Goal: Transaction & Acquisition: Purchase product/service

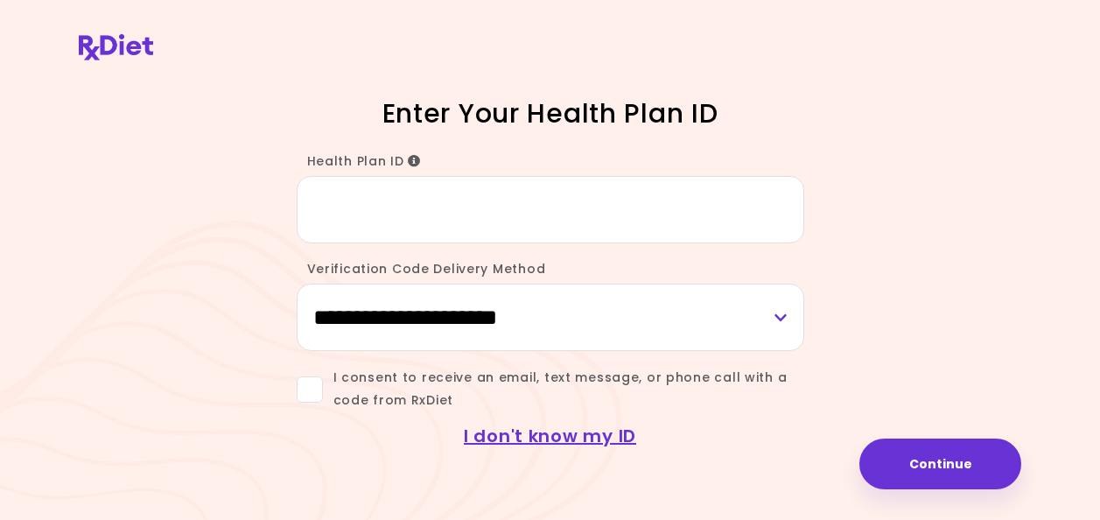
click at [587, 241] on input "Health Plan ID" at bounding box center [551, 209] width 508 height 67
click at [473, 327] on select "**********" at bounding box center [551, 317] width 508 height 67
click at [554, 214] on input "Health Plan ID" at bounding box center [551, 209] width 508 height 67
type input "********"
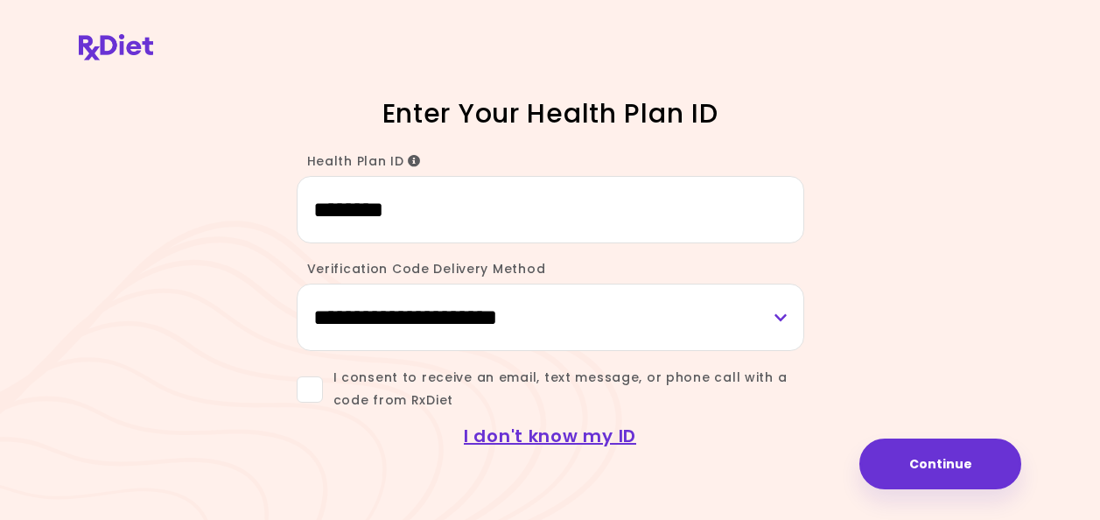
click at [306, 391] on span at bounding box center [310, 389] width 26 height 26
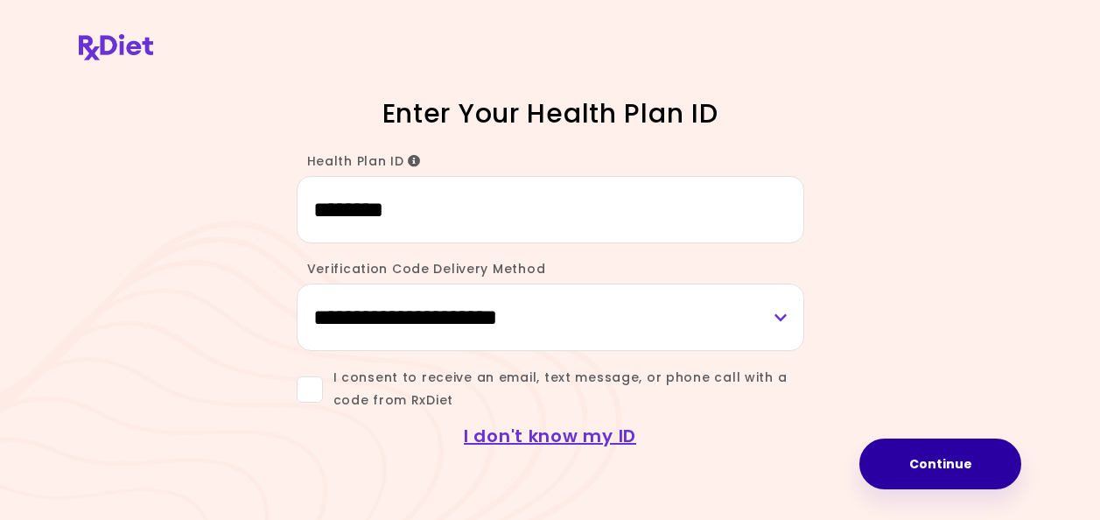
click at [916, 474] on button "Continue" at bounding box center [941, 464] width 162 height 51
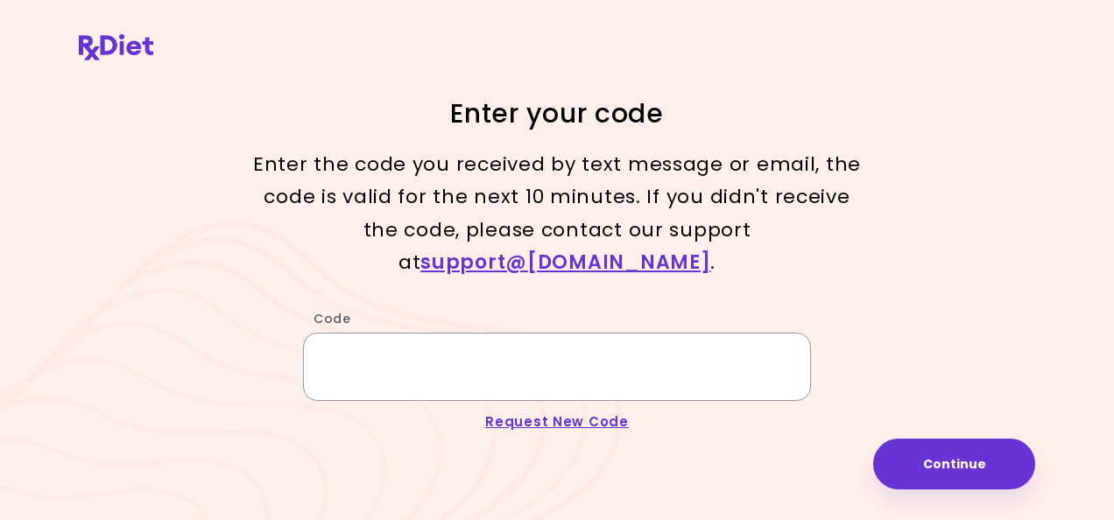
click at [552, 358] on input "Code" at bounding box center [557, 366] width 508 height 67
type input "******"
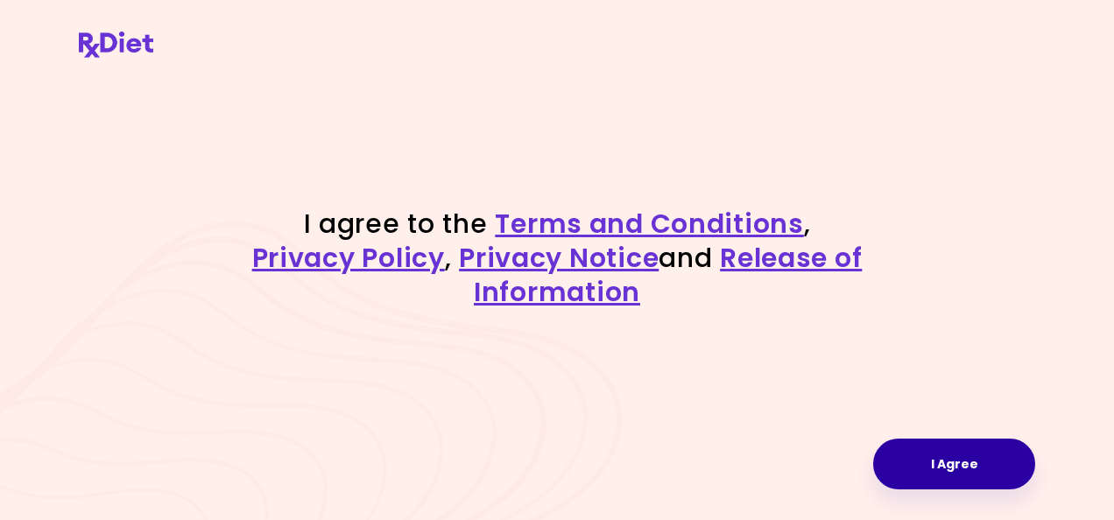
click at [1007, 460] on button "I Agree" at bounding box center [954, 464] width 162 height 51
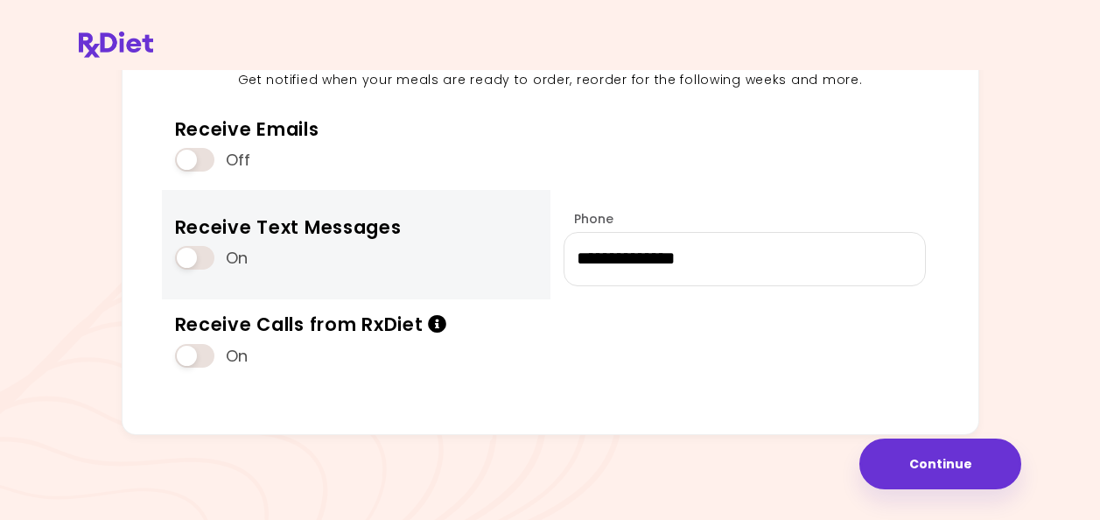
scroll to position [237, 0]
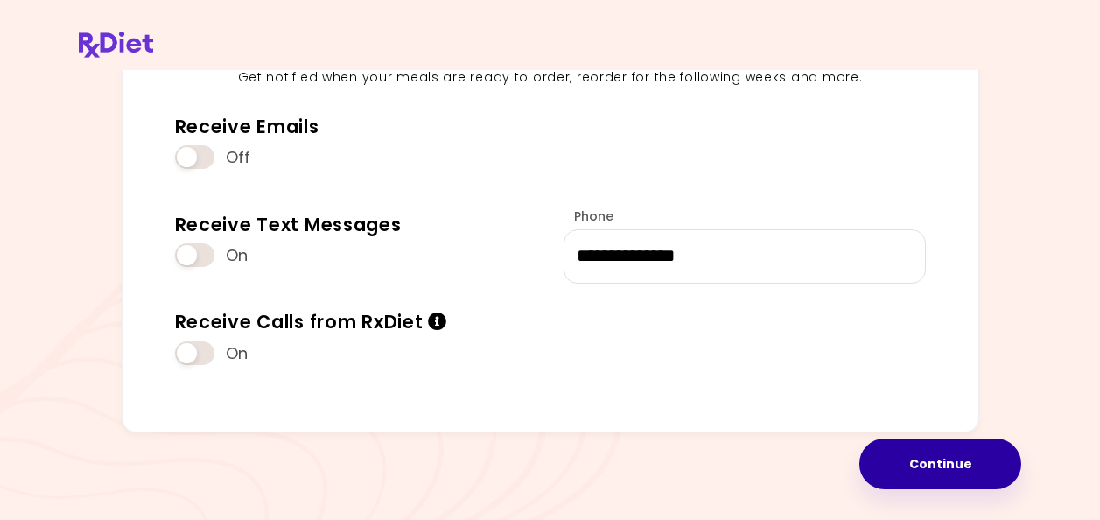
click at [943, 466] on button "Continue" at bounding box center [941, 464] width 162 height 51
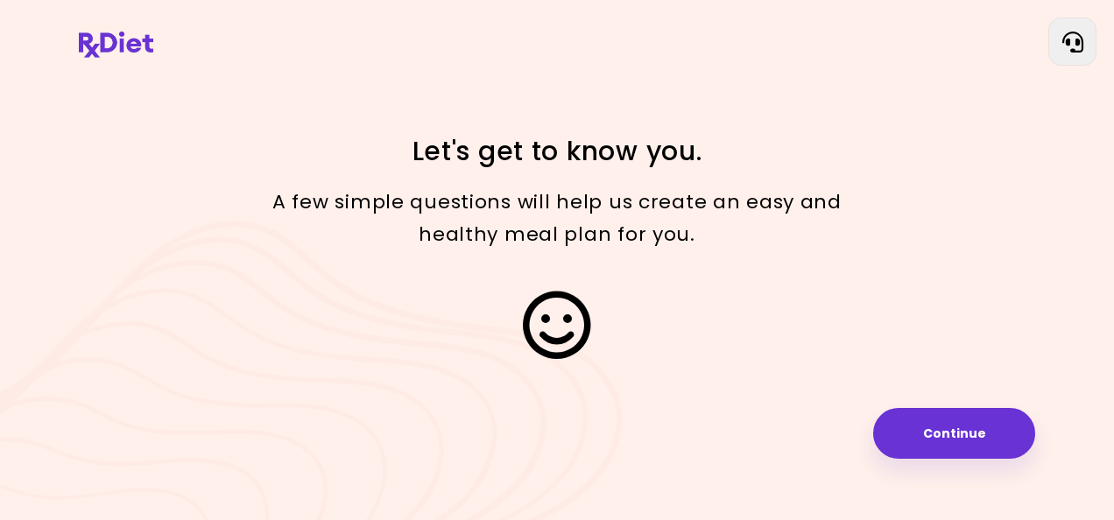
click at [943, 466] on div "Focusable invisible element Let's get to know you. A few simple questions will …" at bounding box center [557, 260] width 1114 height 520
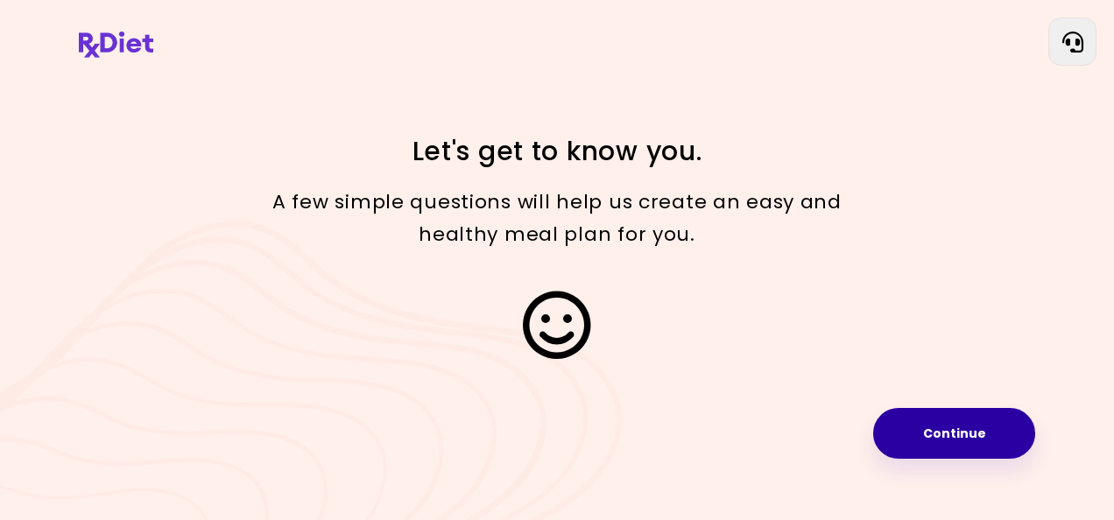
click at [939, 427] on button "Continue" at bounding box center [954, 433] width 162 height 51
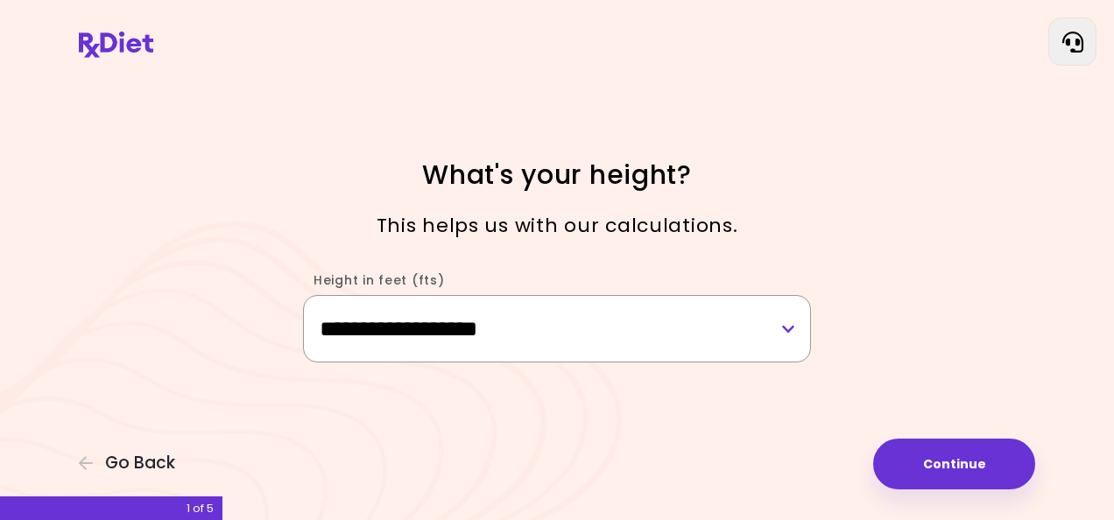
click at [680, 341] on select "**********" at bounding box center [557, 328] width 508 height 67
select select "****"
click at [303, 295] on select "**********" at bounding box center [557, 328] width 508 height 67
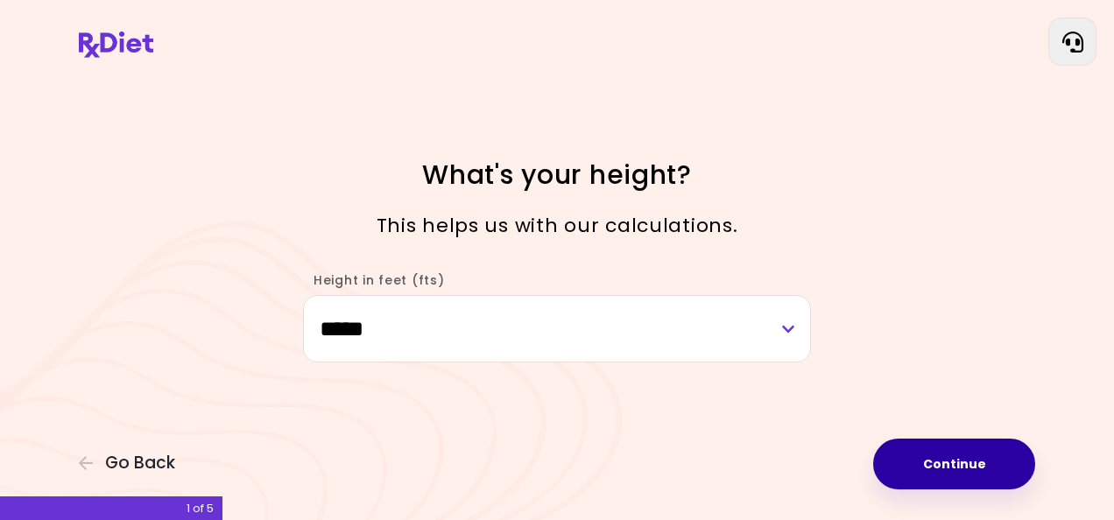
click at [992, 455] on button "Continue" at bounding box center [954, 464] width 162 height 51
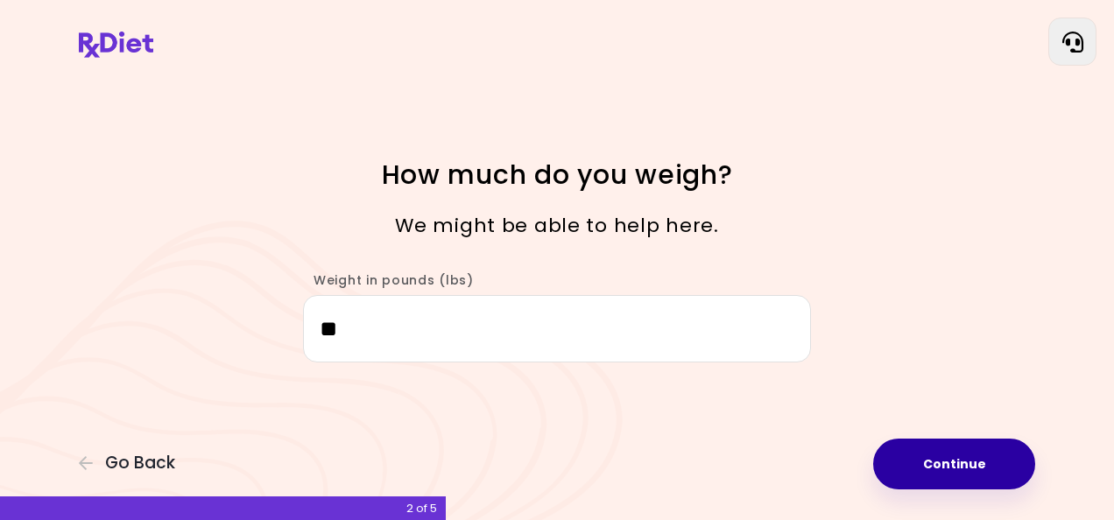
type input "**"
click at [907, 460] on button "Continue" at bounding box center [954, 464] width 162 height 51
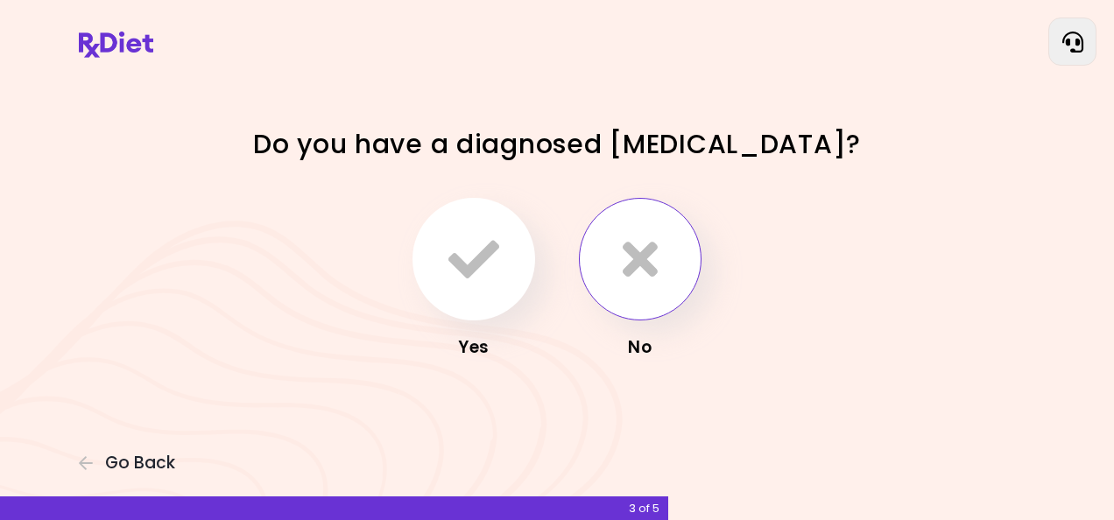
click at [626, 279] on icon "button" at bounding box center [639, 259] width 35 height 51
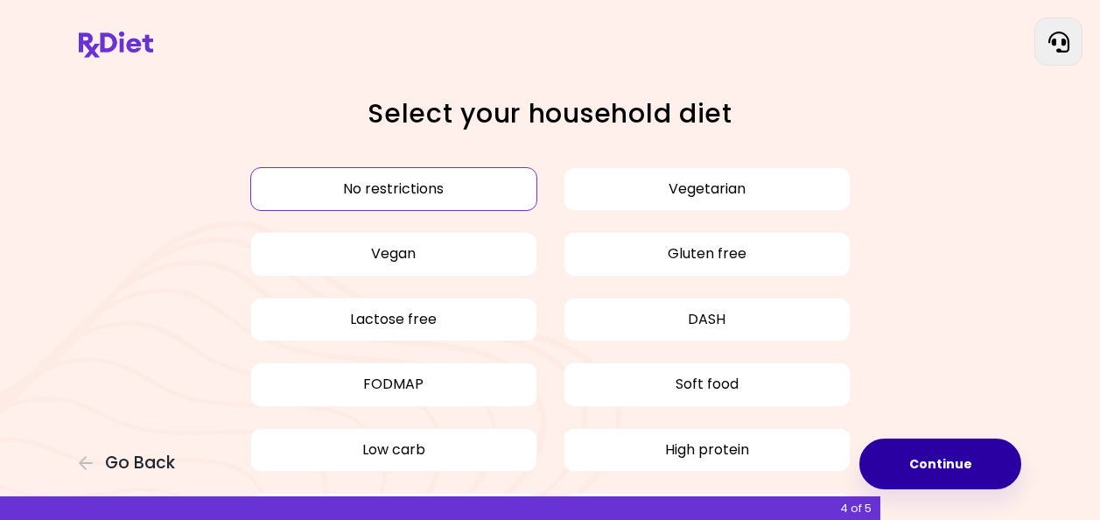
click at [942, 464] on button "Continue" at bounding box center [941, 464] width 162 height 51
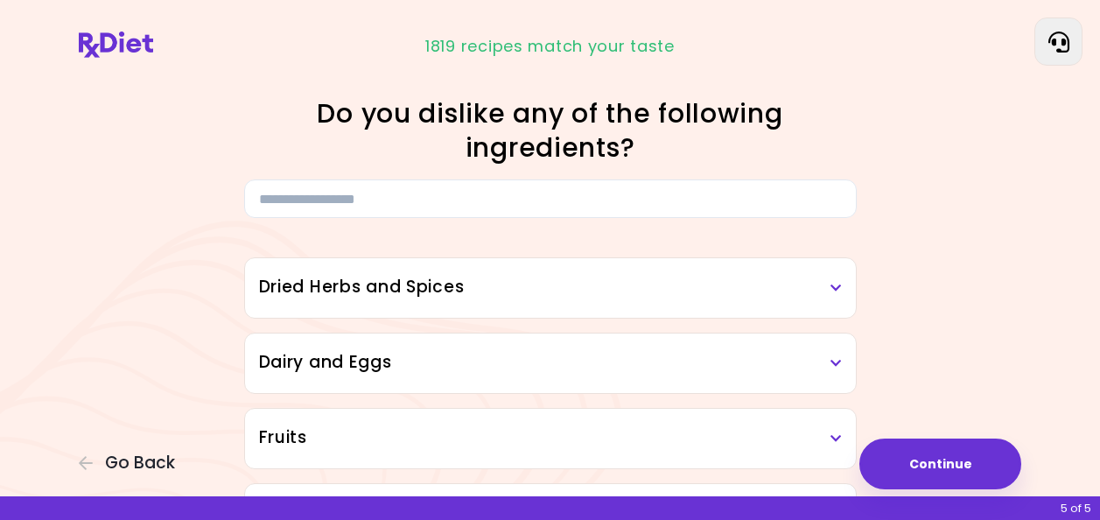
click at [704, 305] on div "Dried Herbs and Spices" at bounding box center [550, 288] width 611 height 60
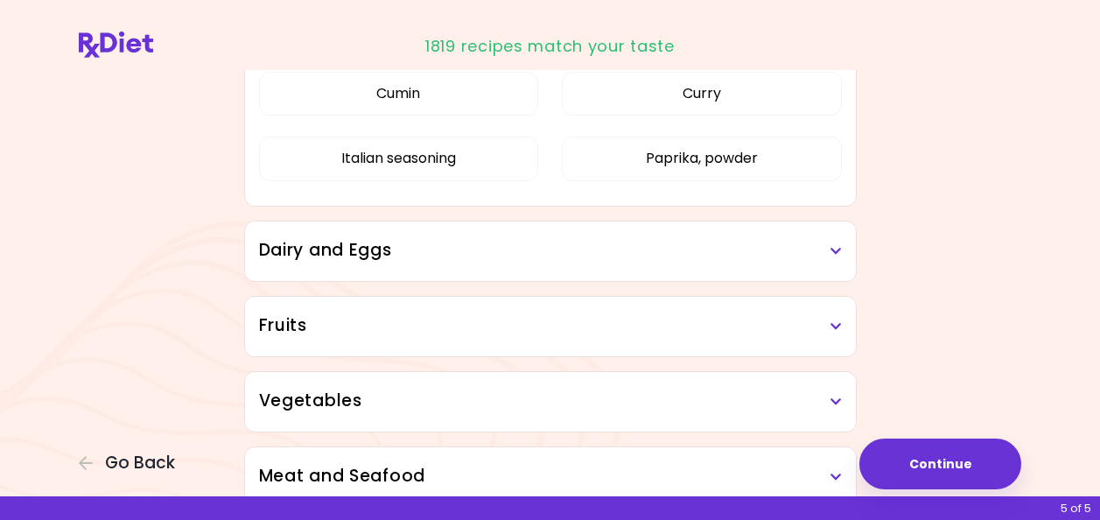
scroll to position [438, 0]
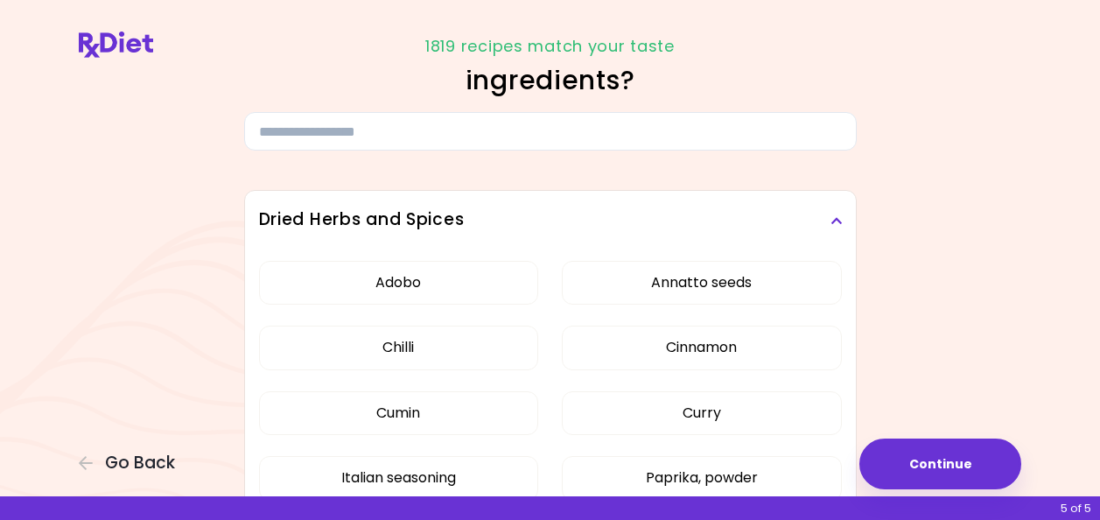
scroll to position [88, 0]
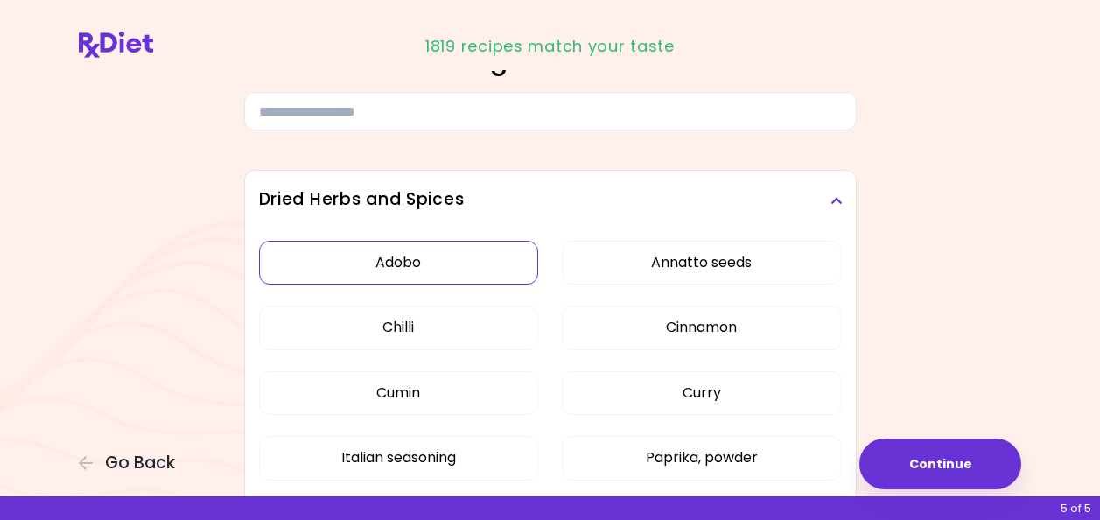
click at [471, 278] on button "Adobo" at bounding box center [399, 263] width 280 height 44
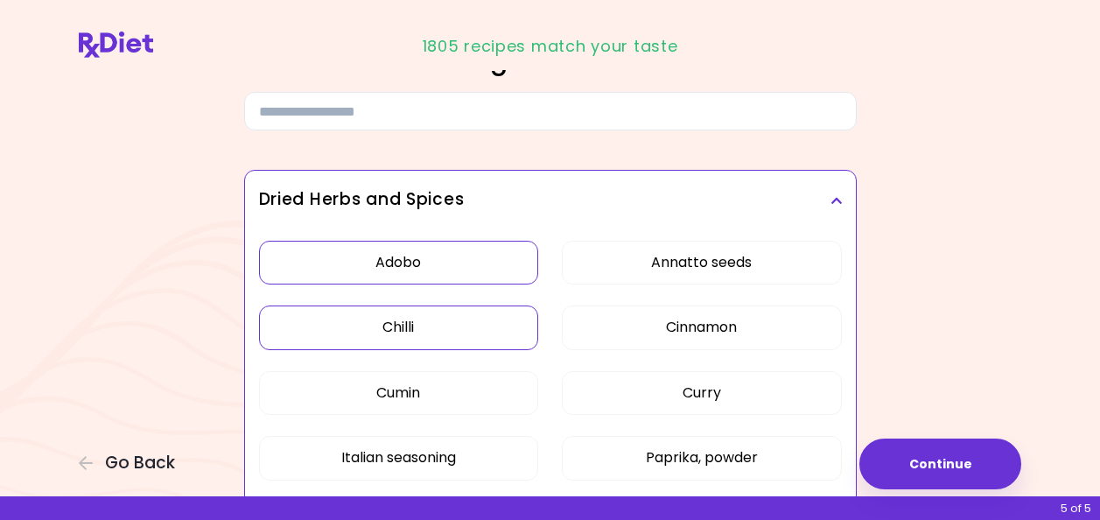
click at [480, 327] on button "Chilli" at bounding box center [399, 328] width 280 height 44
click at [477, 327] on button "Chilli" at bounding box center [399, 328] width 280 height 44
click at [477, 266] on button "Adobo" at bounding box center [399, 263] width 280 height 44
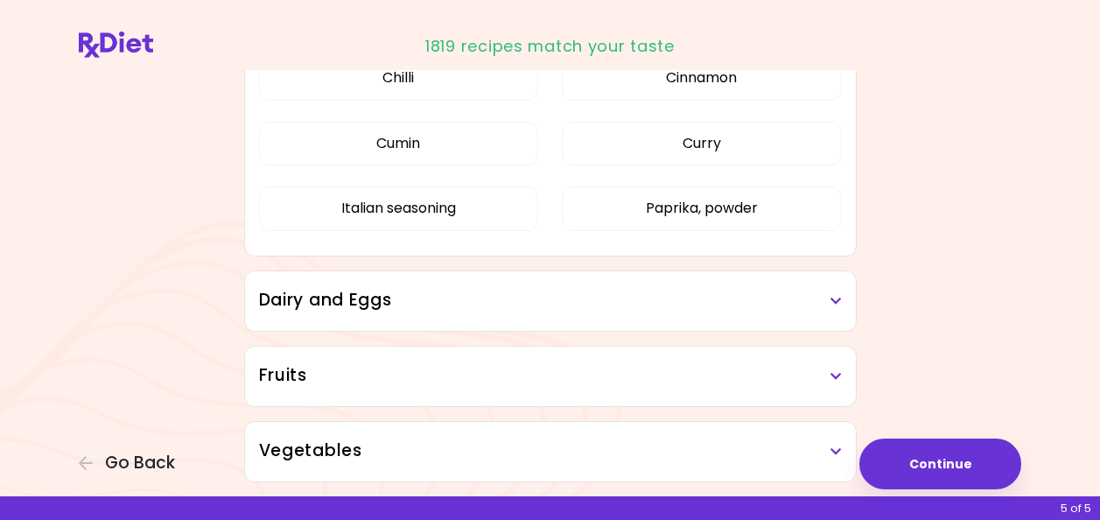
scroll to position [350, 0]
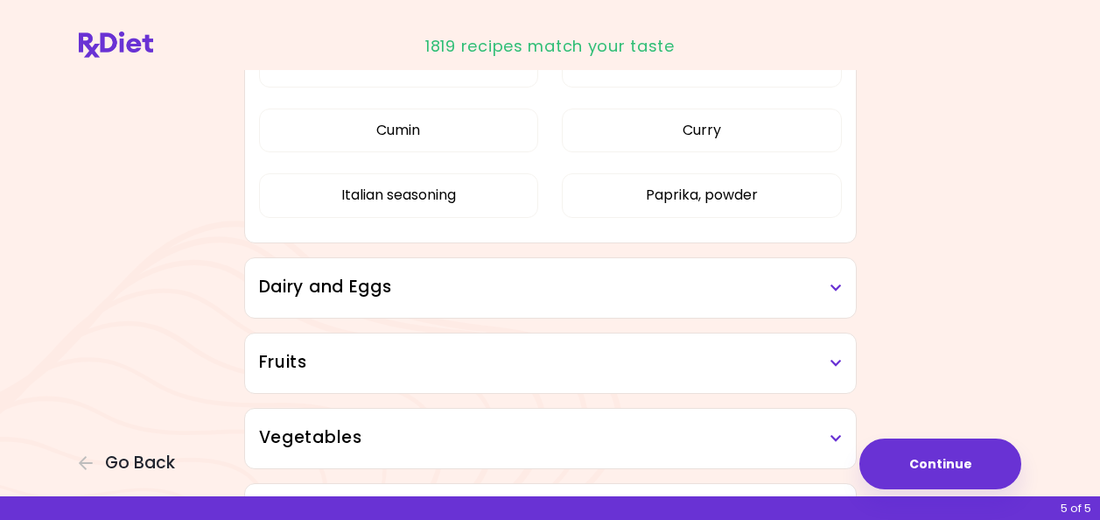
click at [483, 299] on h3 "Dairy and Eggs" at bounding box center [550, 287] width 583 height 25
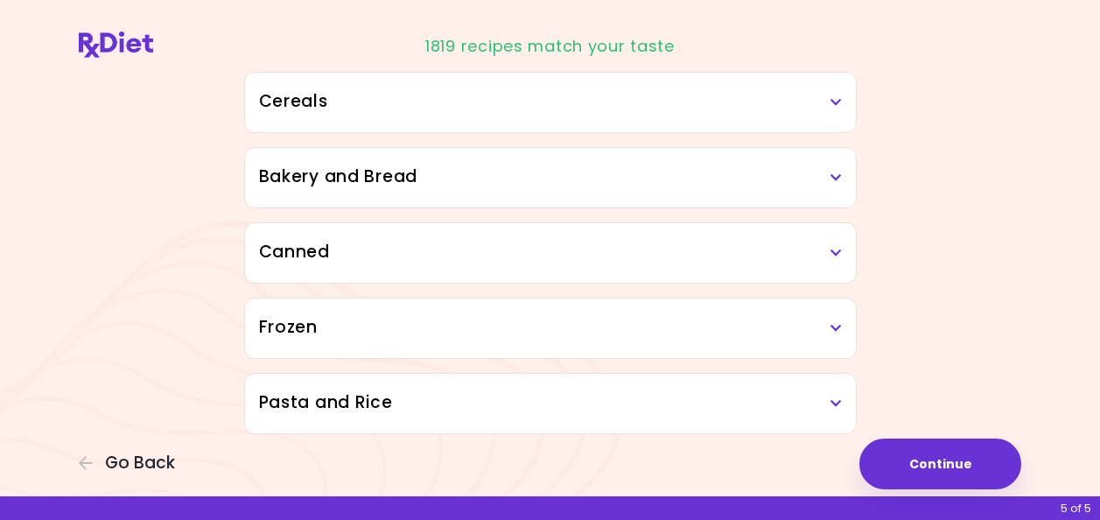
scroll to position [1834, 0]
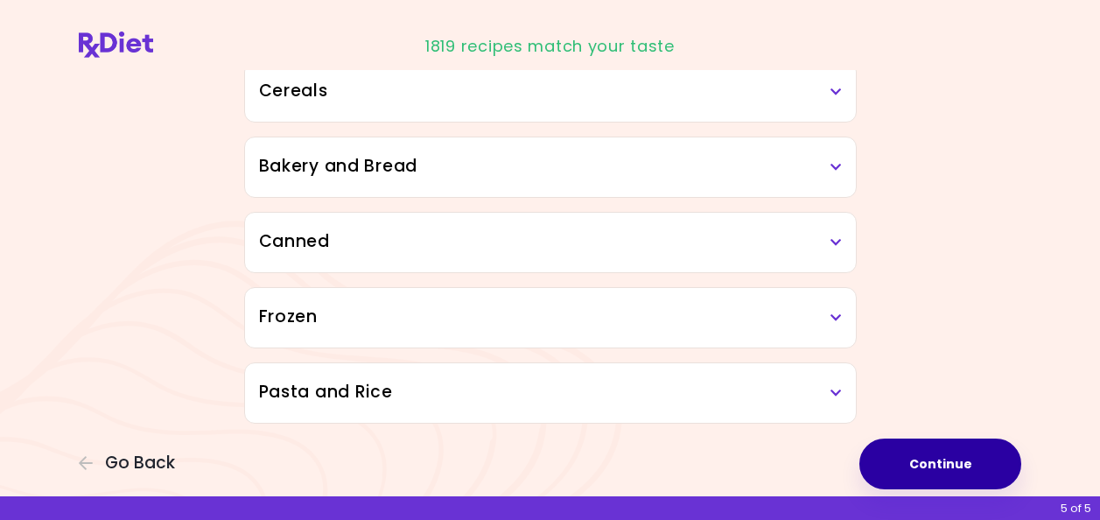
click at [945, 462] on button "Continue" at bounding box center [941, 464] width 162 height 51
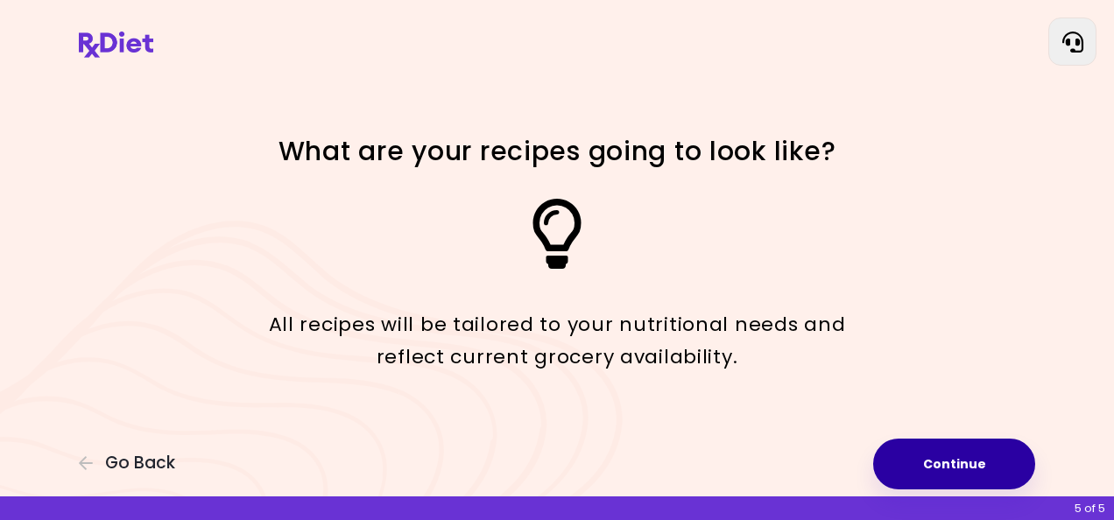
click at [930, 476] on button "Continue" at bounding box center [954, 464] width 162 height 51
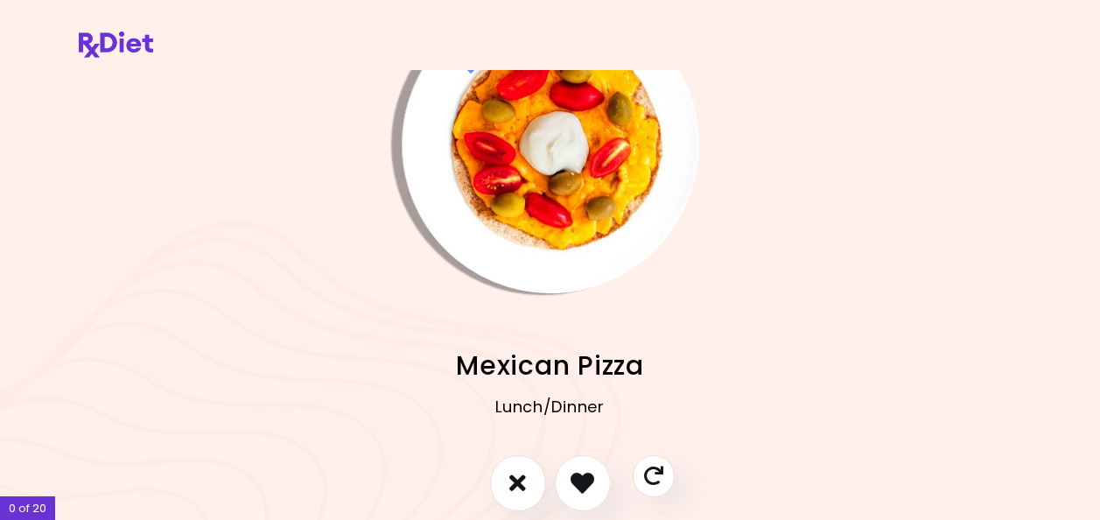
scroll to position [88, 0]
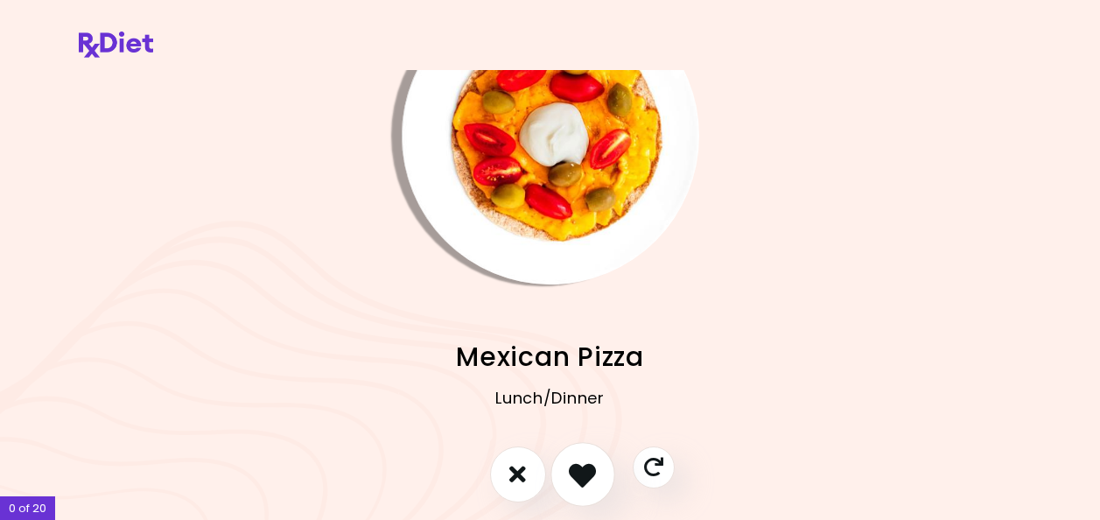
click at [598, 483] on button "I like this recipe" at bounding box center [583, 474] width 65 height 65
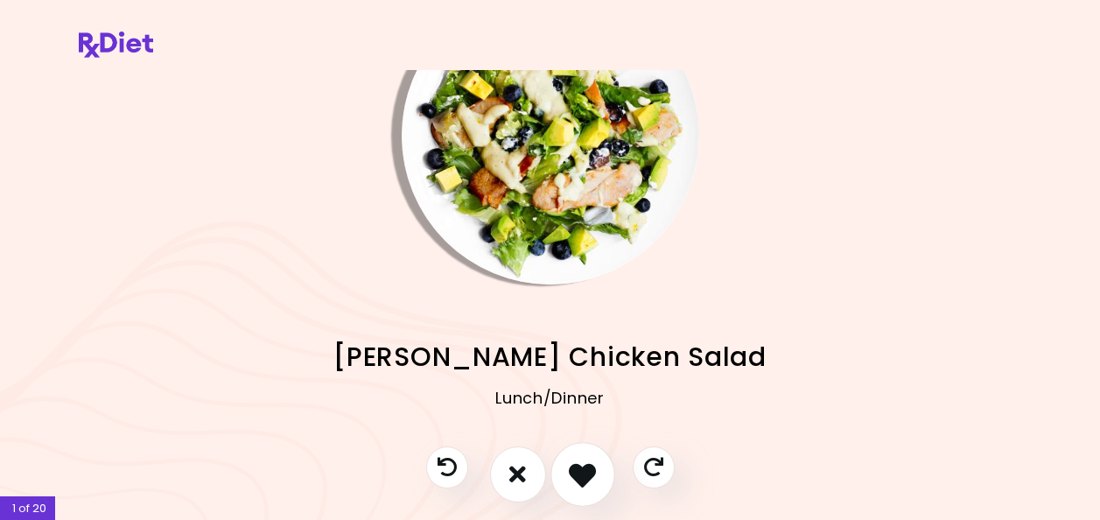
click at [598, 483] on button "I like this recipe" at bounding box center [583, 474] width 65 height 65
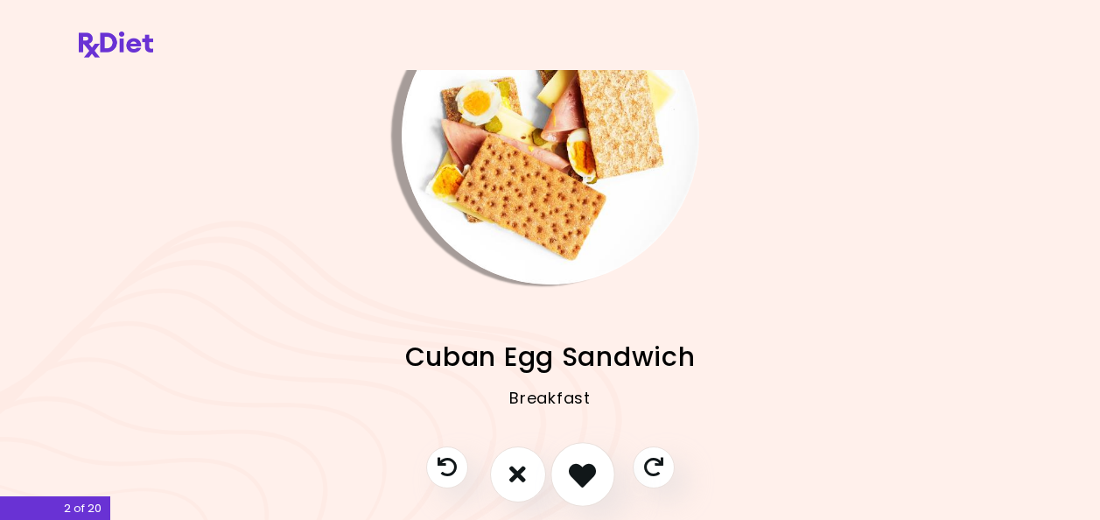
click at [578, 470] on icon "I like this recipe" at bounding box center [582, 473] width 27 height 27
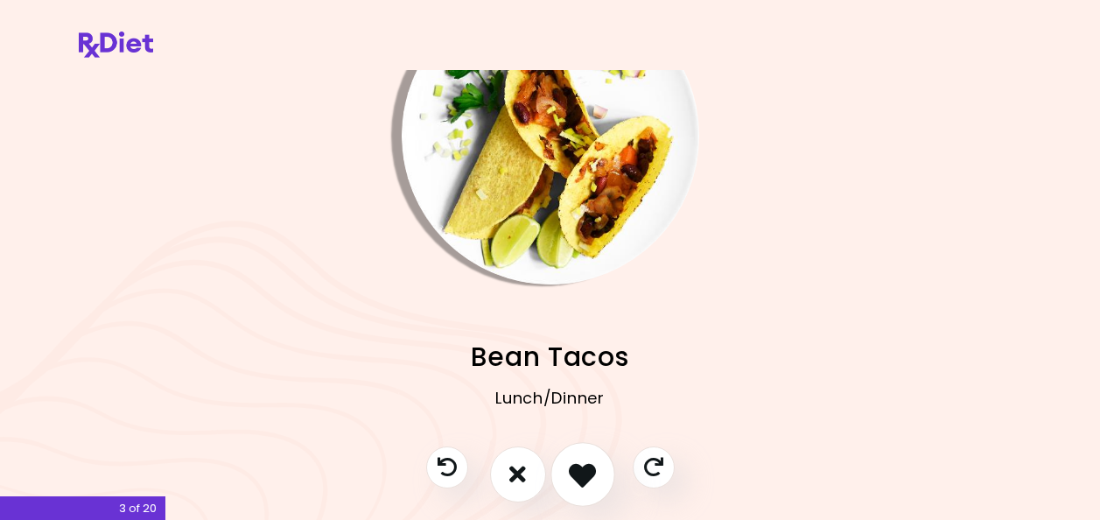
click at [590, 475] on icon "I like this recipe" at bounding box center [582, 473] width 27 height 27
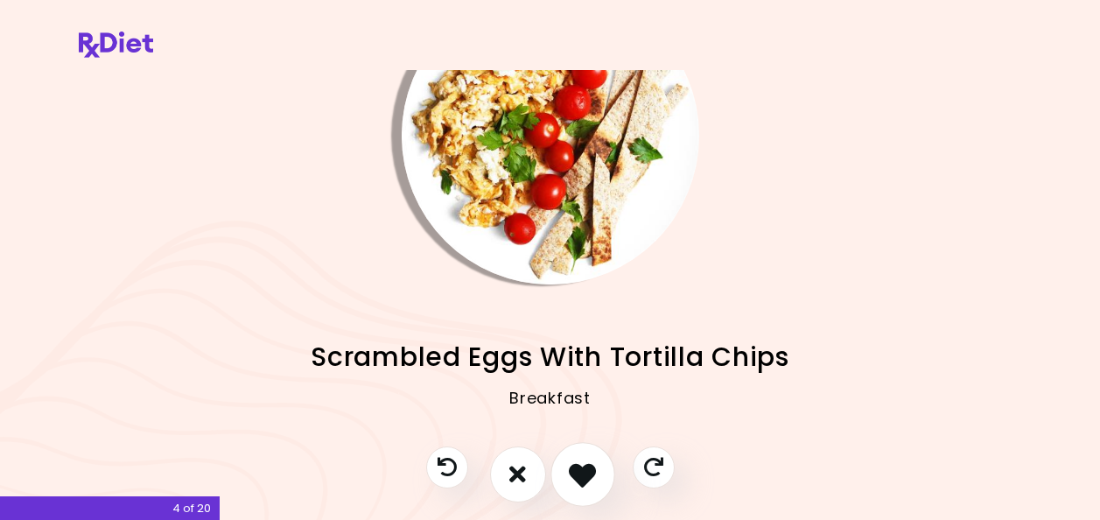
click at [582, 465] on icon "I like this recipe" at bounding box center [582, 473] width 27 height 27
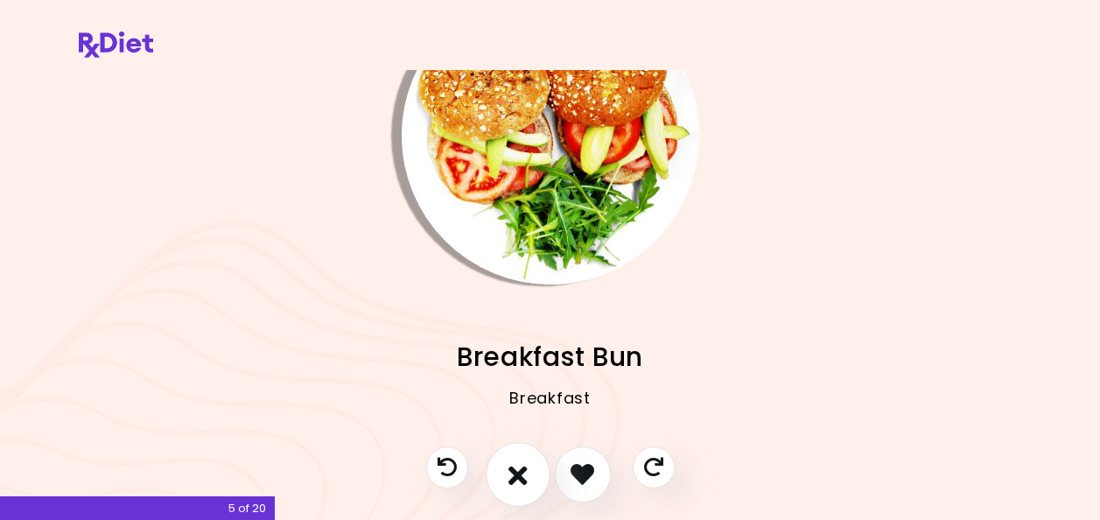
click at [511, 481] on icon "I don't like this recipe" at bounding box center [518, 473] width 19 height 27
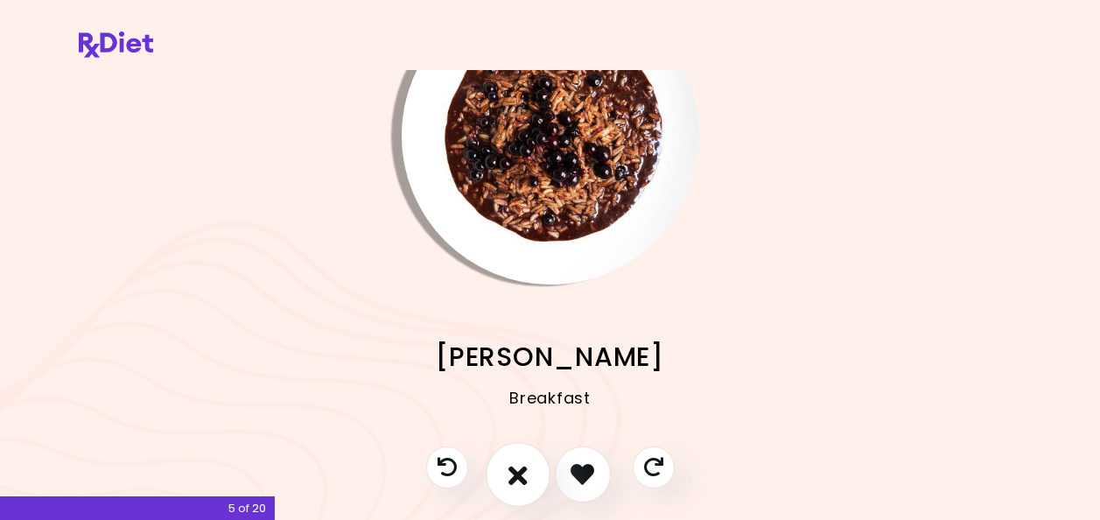
click at [525, 474] on icon "I don't like this recipe" at bounding box center [518, 473] width 19 height 27
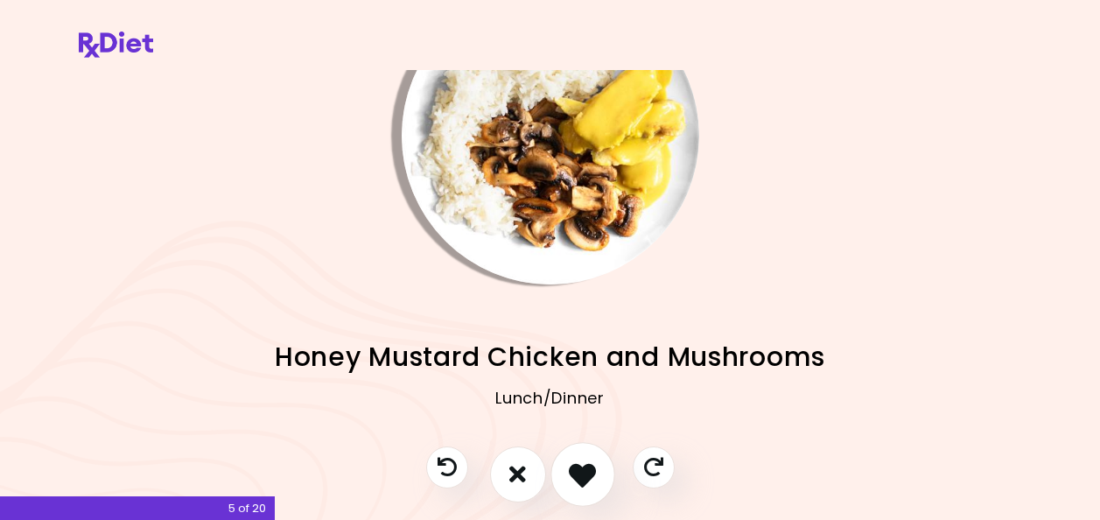
click at [578, 474] on icon "I like this recipe" at bounding box center [582, 473] width 27 height 27
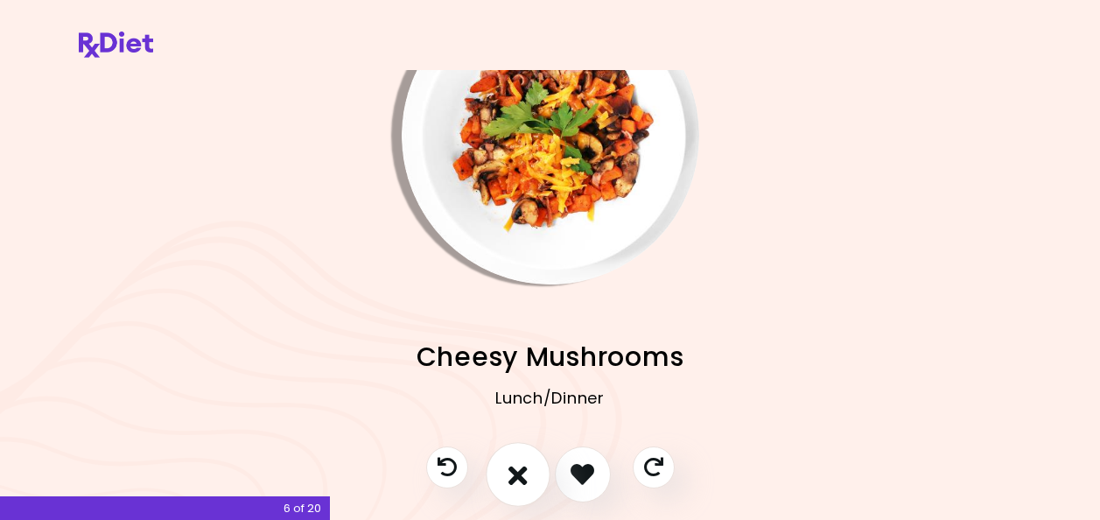
click at [524, 475] on icon "I don't like this recipe" at bounding box center [518, 473] width 19 height 27
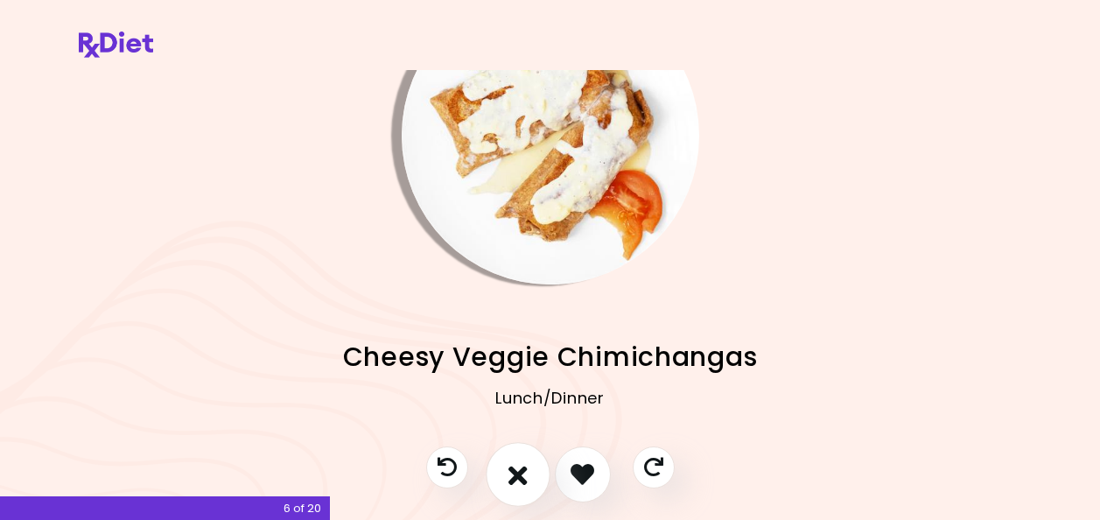
click at [524, 475] on icon "I don't like this recipe" at bounding box center [518, 473] width 19 height 27
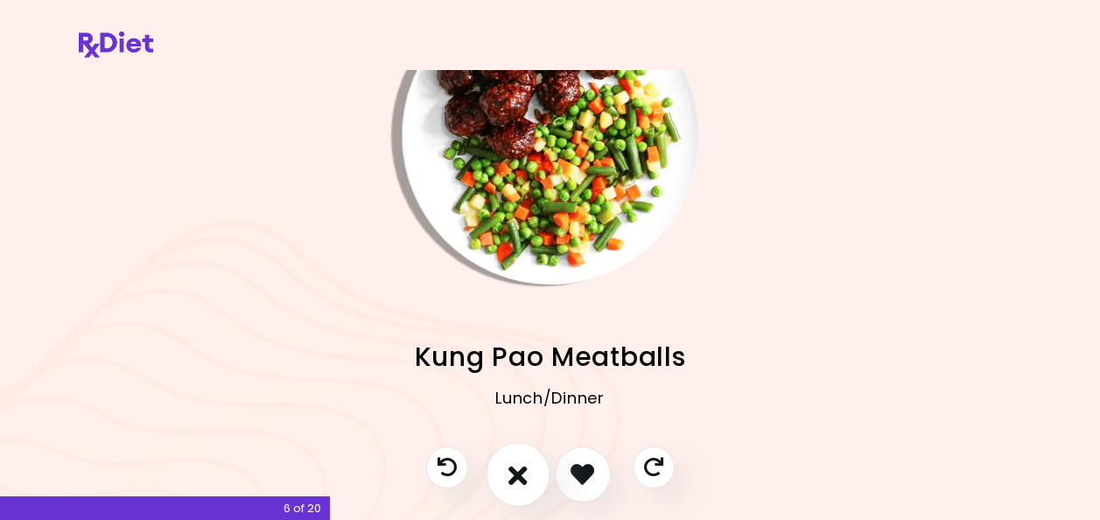
click at [524, 475] on icon "I don't like this recipe" at bounding box center [518, 473] width 19 height 27
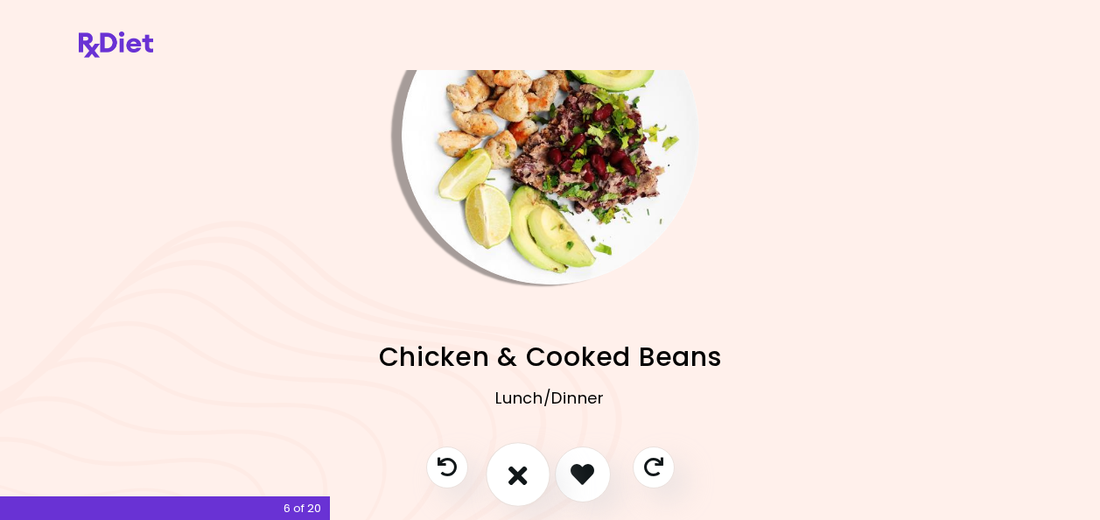
click at [524, 475] on icon "I don't like this recipe" at bounding box center [518, 473] width 19 height 27
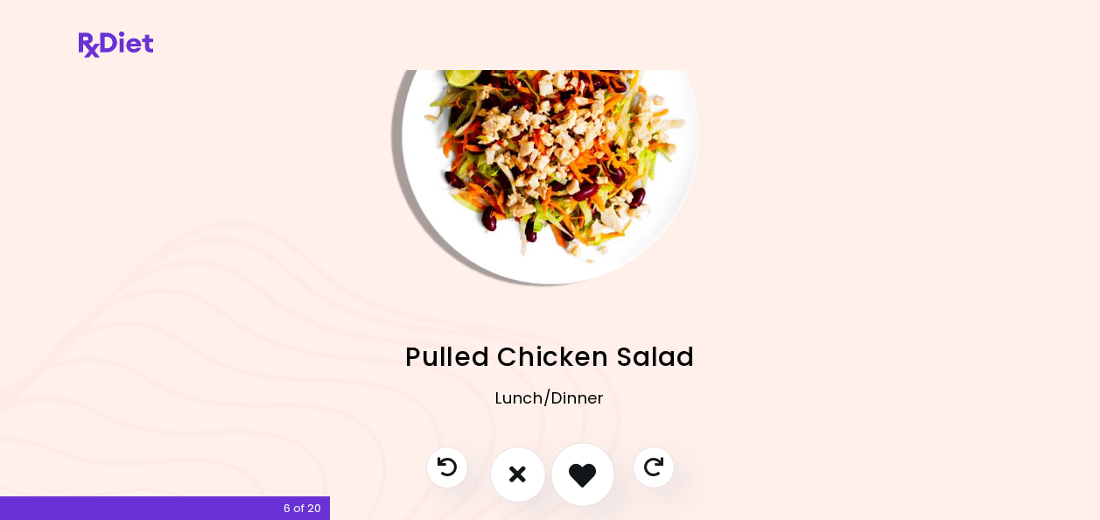
click at [604, 474] on button "I like this recipe" at bounding box center [583, 474] width 65 height 65
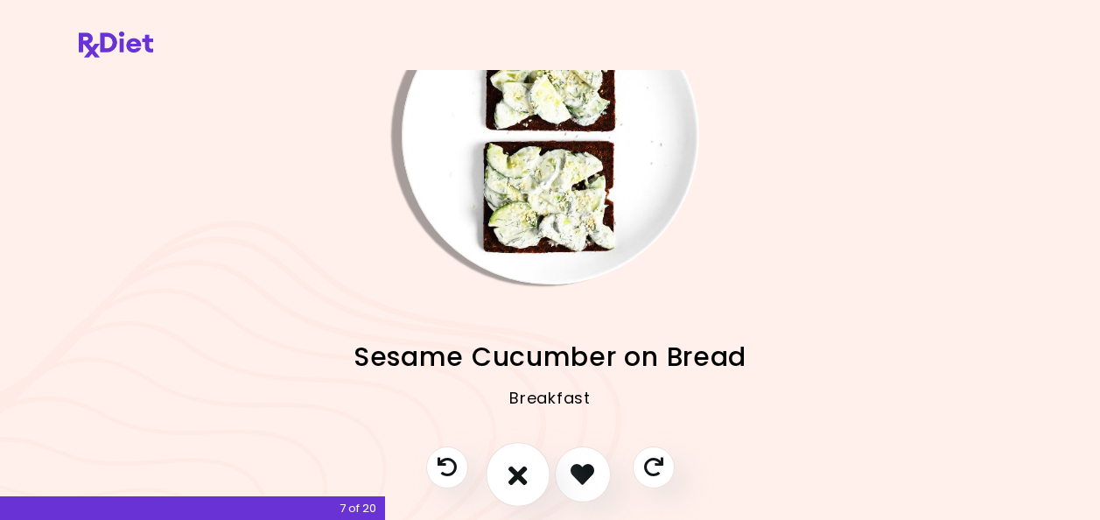
click at [532, 481] on button "I don't like this recipe" at bounding box center [518, 474] width 65 height 65
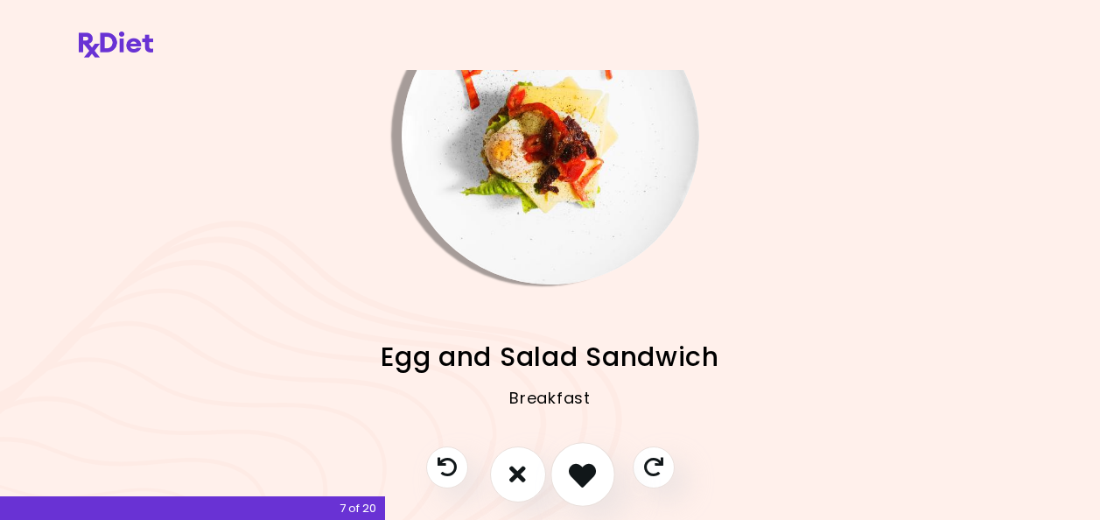
click at [583, 481] on icon "I like this recipe" at bounding box center [582, 473] width 27 height 27
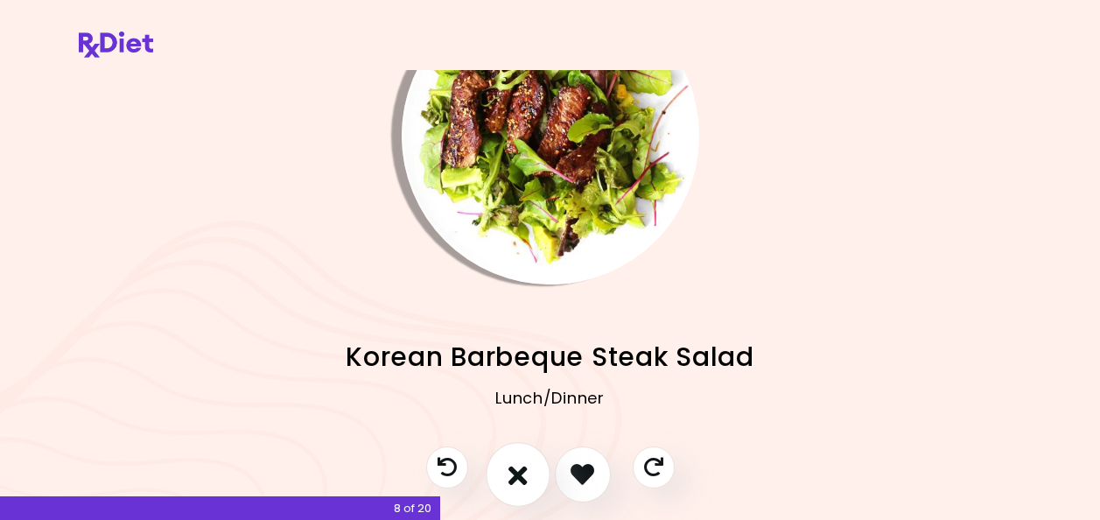
click at [500, 474] on button "I don't like this recipe" at bounding box center [518, 474] width 65 height 65
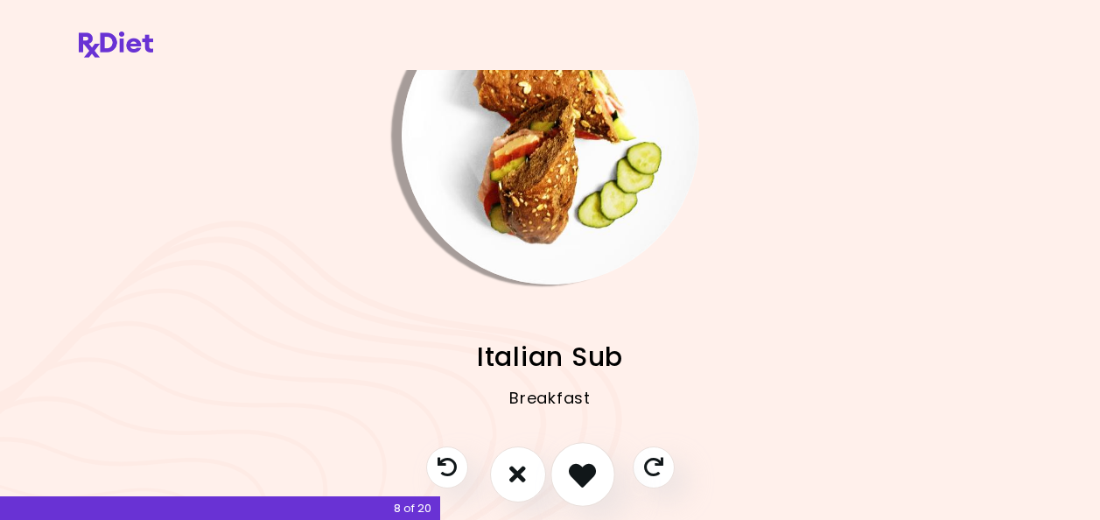
click at [589, 474] on icon "I like this recipe" at bounding box center [582, 473] width 27 height 27
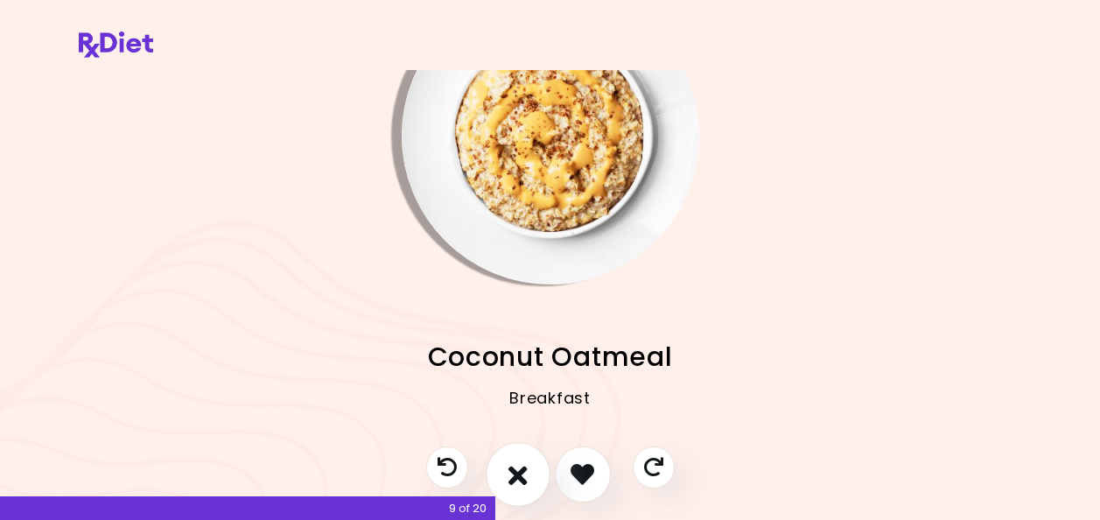
click at [522, 472] on icon "I don't like this recipe" at bounding box center [518, 473] width 19 height 27
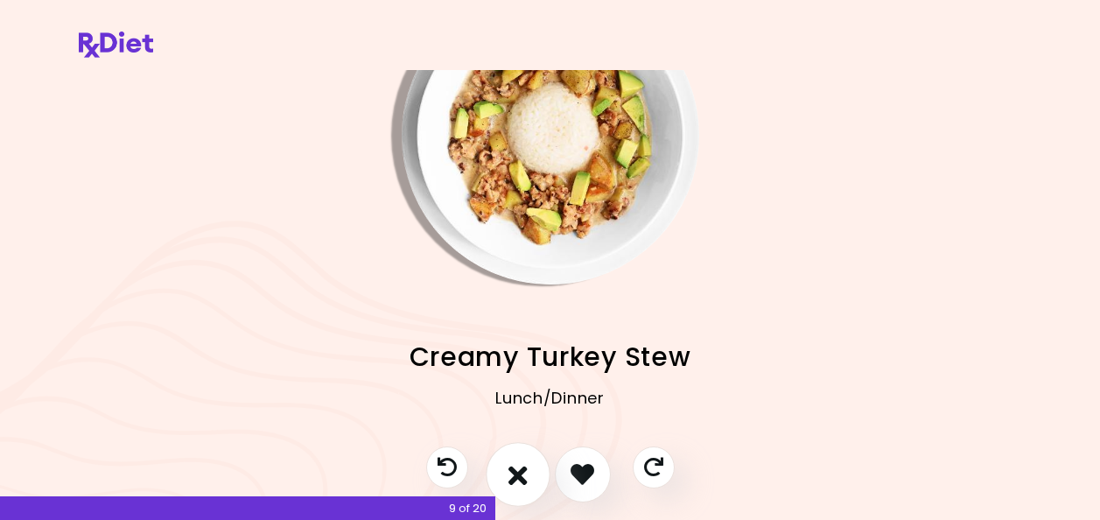
click at [523, 472] on icon "I don't like this recipe" at bounding box center [518, 473] width 19 height 27
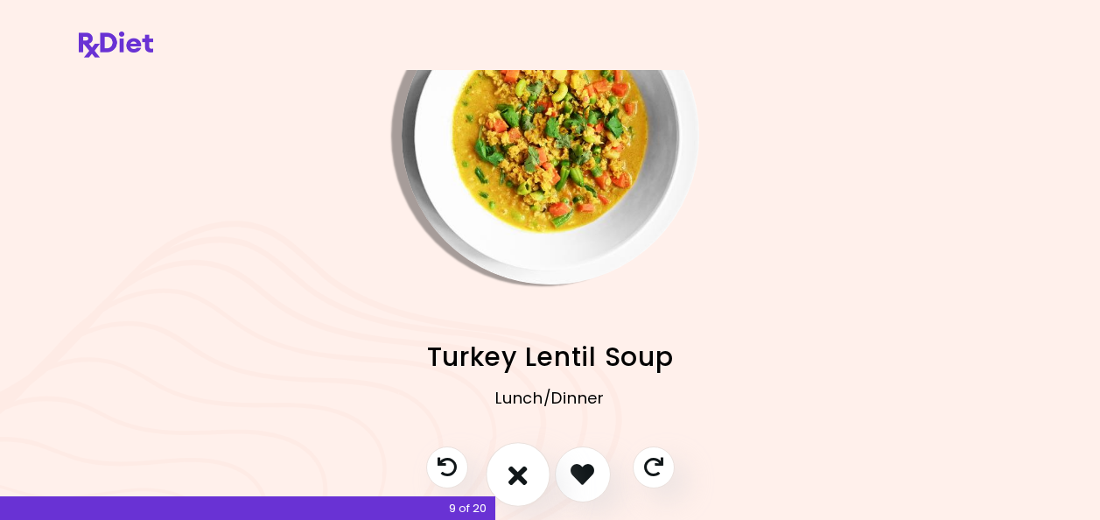
click at [523, 472] on icon "I don't like this recipe" at bounding box center [518, 473] width 19 height 27
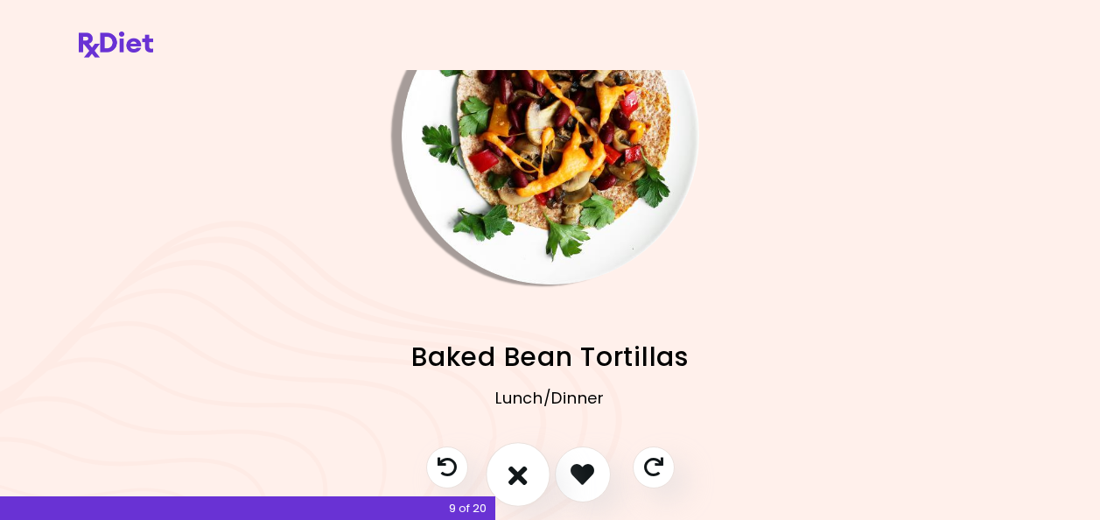
click at [523, 472] on icon "I don't like this recipe" at bounding box center [518, 473] width 19 height 27
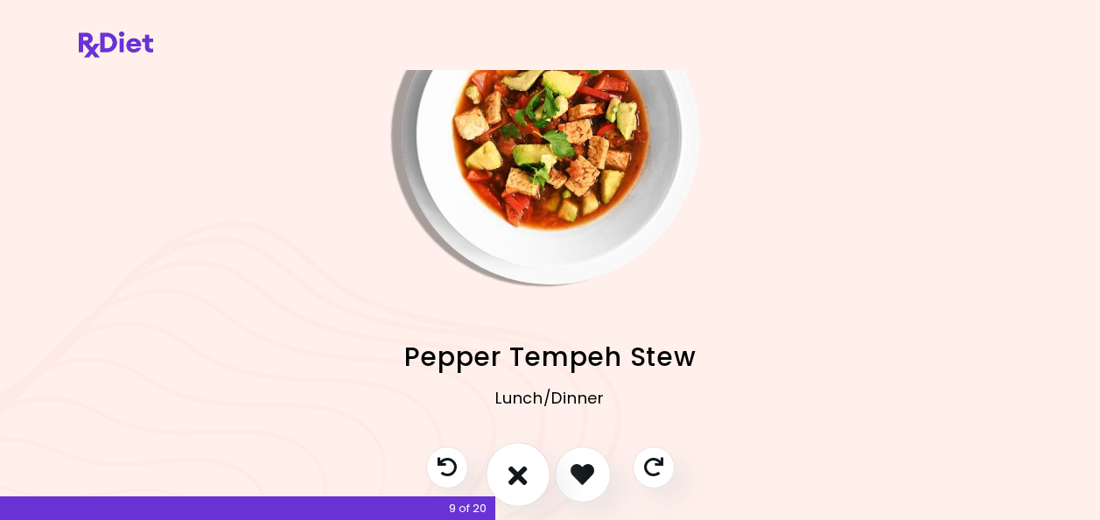
click at [523, 472] on icon "I don't like this recipe" at bounding box center [518, 473] width 19 height 27
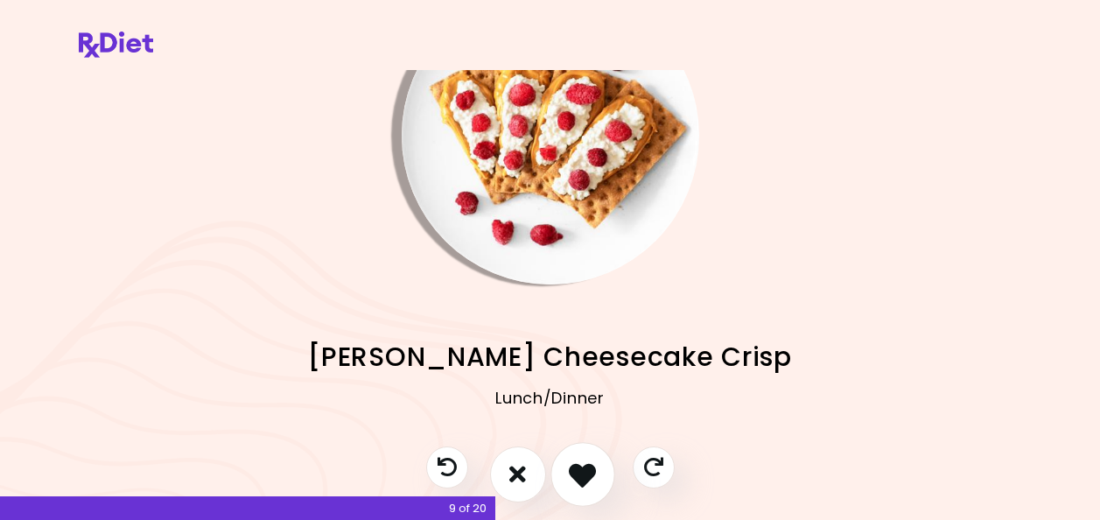
click at [576, 475] on icon "I like this recipe" at bounding box center [582, 473] width 27 height 27
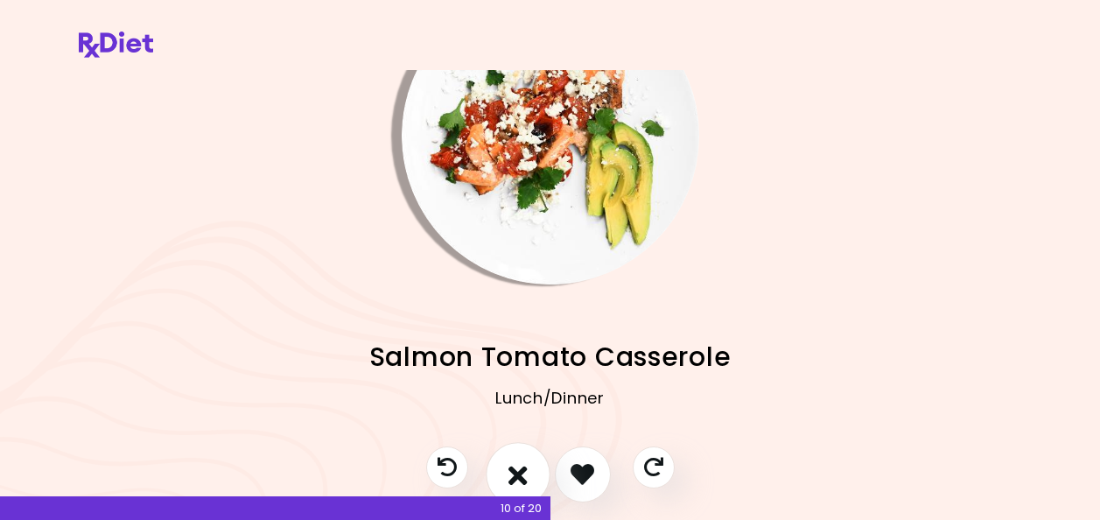
click at [500, 468] on button "I don't like this recipe" at bounding box center [518, 474] width 65 height 65
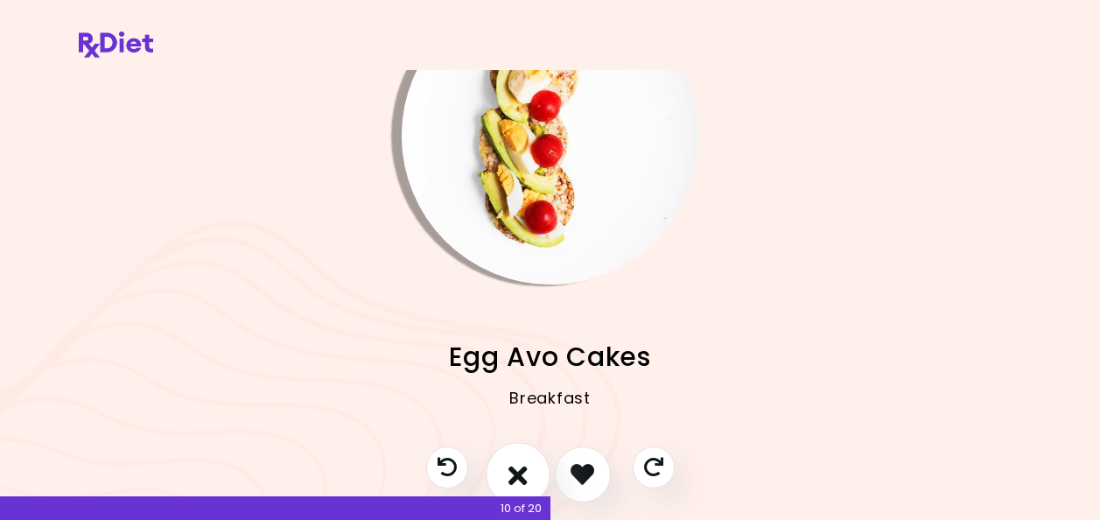
click at [515, 467] on icon "I don't like this recipe" at bounding box center [518, 473] width 19 height 27
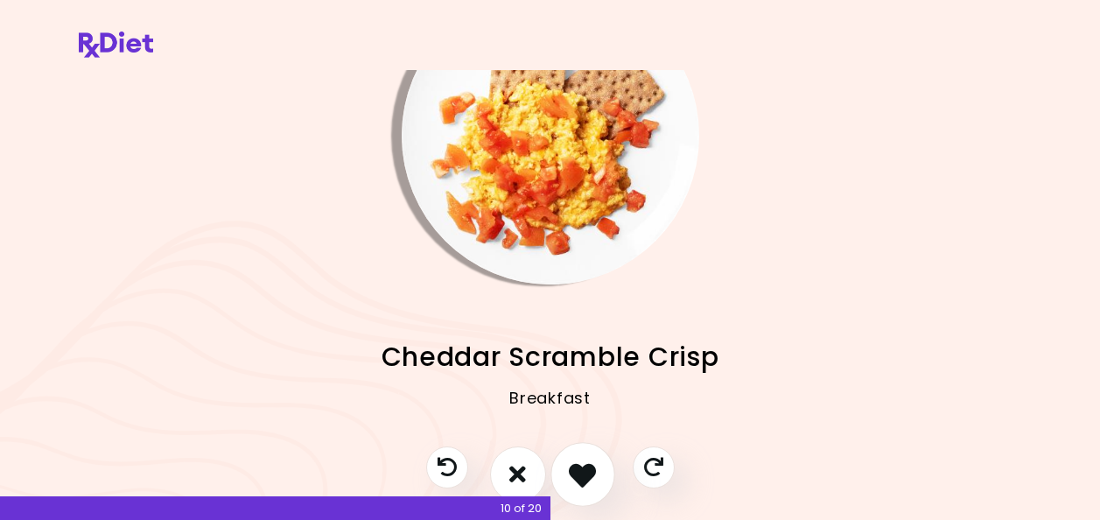
click at [580, 470] on icon "I like this recipe" at bounding box center [582, 473] width 27 height 27
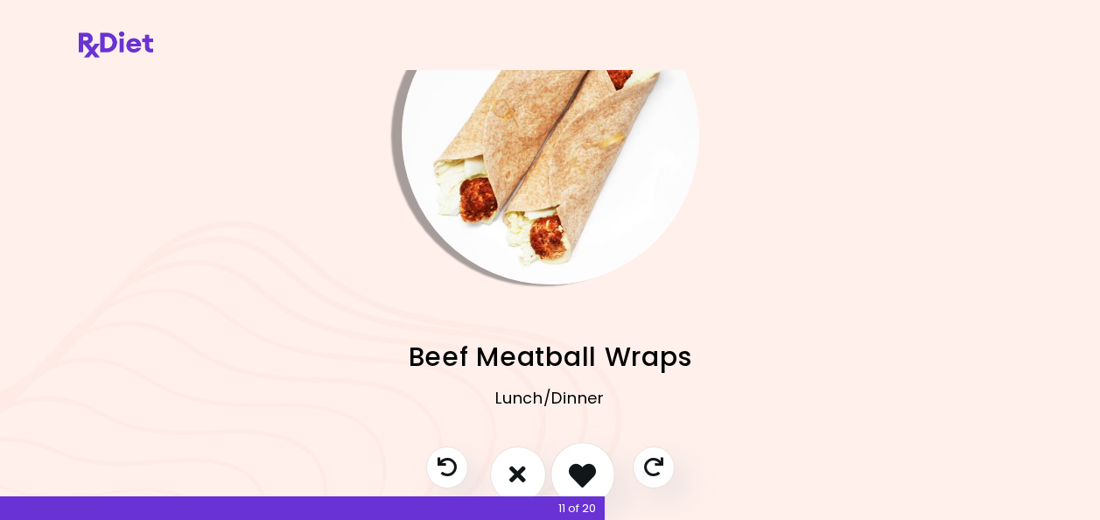
click at [580, 470] on icon "I like this recipe" at bounding box center [582, 473] width 27 height 27
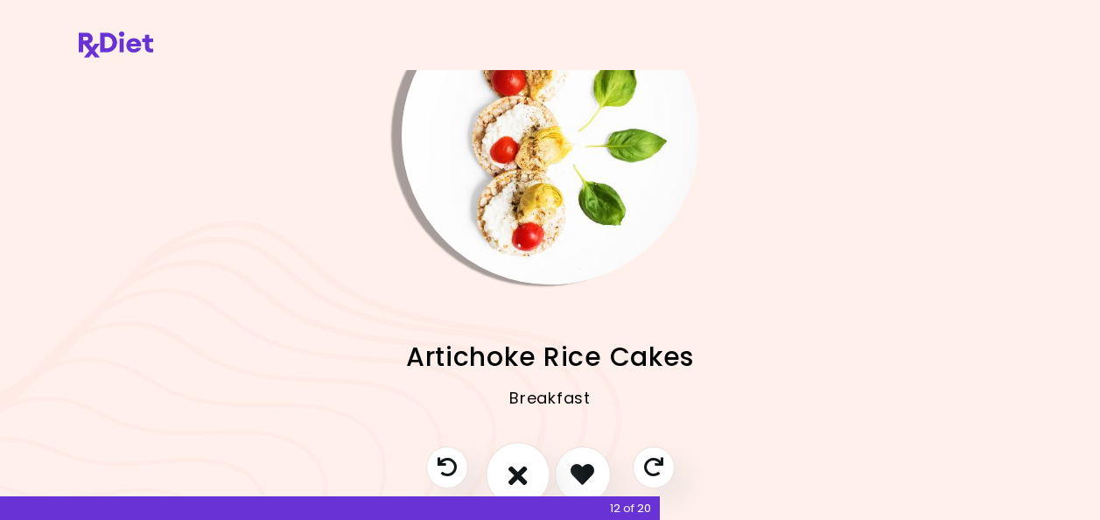
click at [520, 469] on icon "I don't like this recipe" at bounding box center [518, 473] width 19 height 27
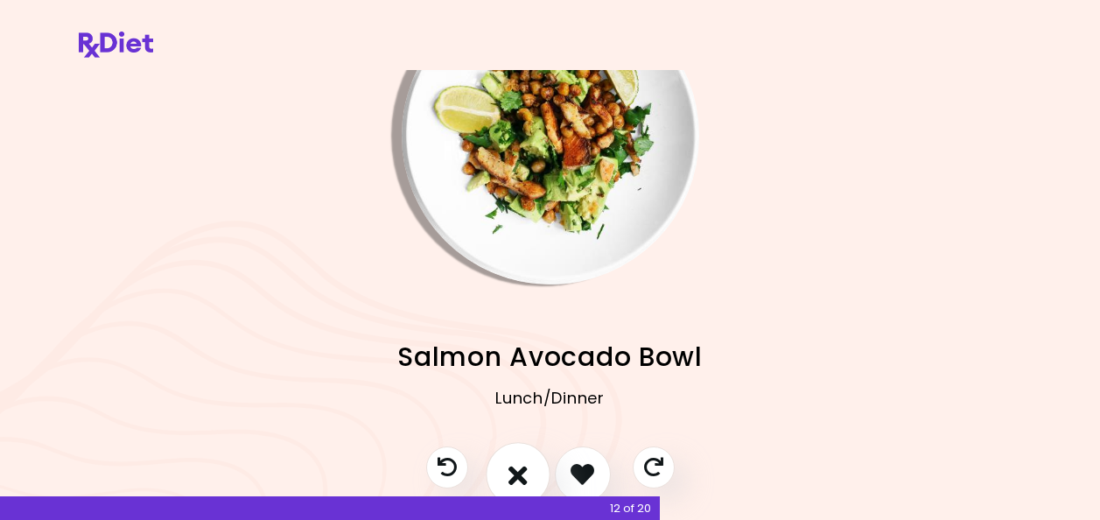
click at [520, 469] on icon "I don't like this recipe" at bounding box center [518, 473] width 19 height 27
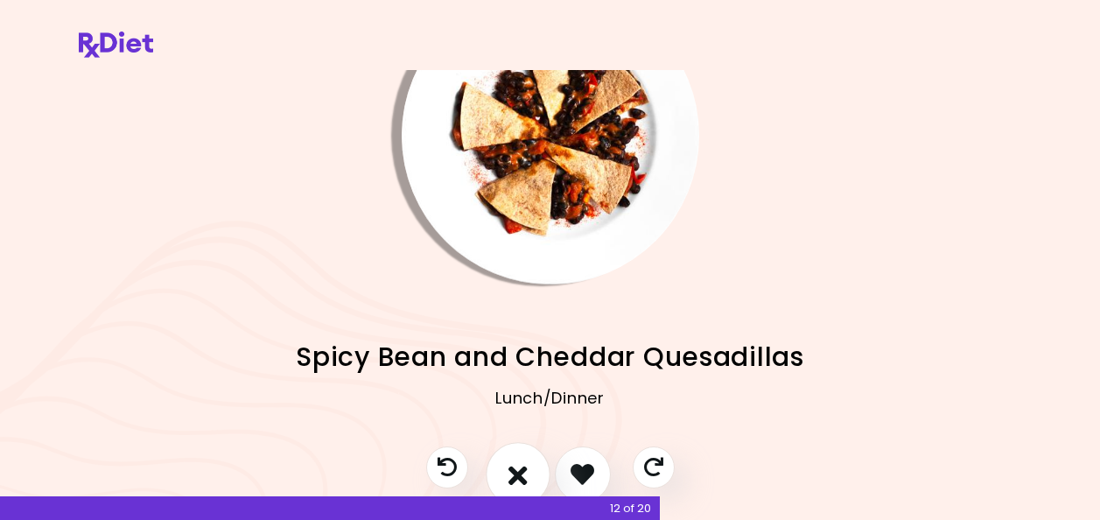
click at [520, 469] on icon "I don't like this recipe" at bounding box center [518, 473] width 19 height 27
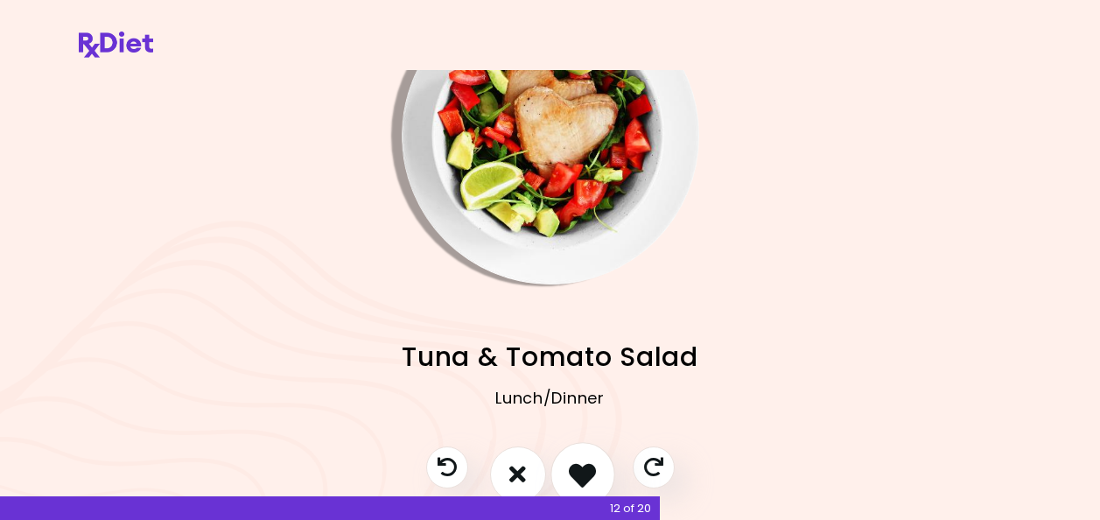
click at [574, 466] on icon "I like this recipe" at bounding box center [582, 473] width 27 height 27
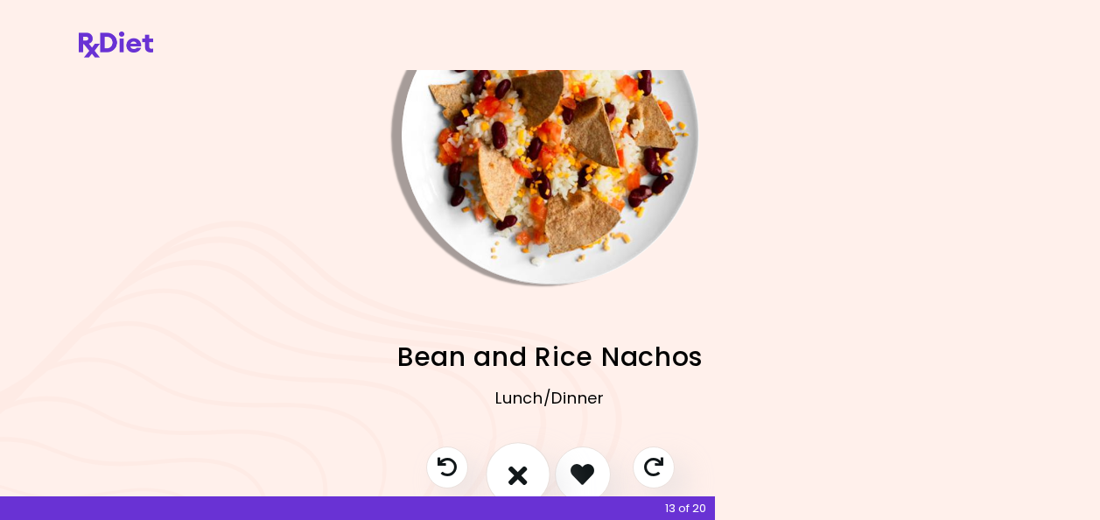
click at [525, 472] on icon "I don't like this recipe" at bounding box center [518, 473] width 19 height 27
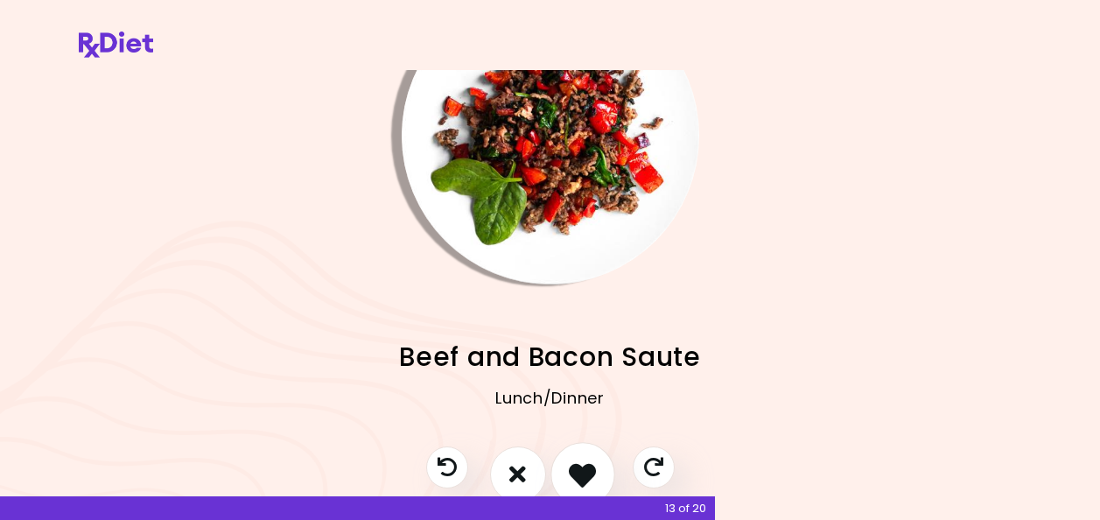
click at [567, 467] on button "I like this recipe" at bounding box center [583, 474] width 65 height 65
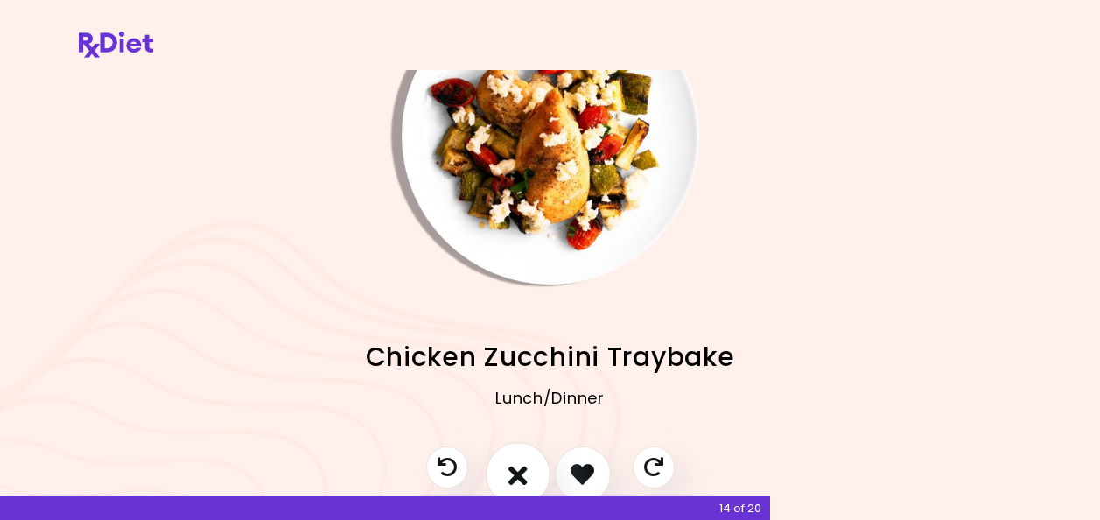
click at [532, 467] on button "I don't like this recipe" at bounding box center [518, 474] width 65 height 65
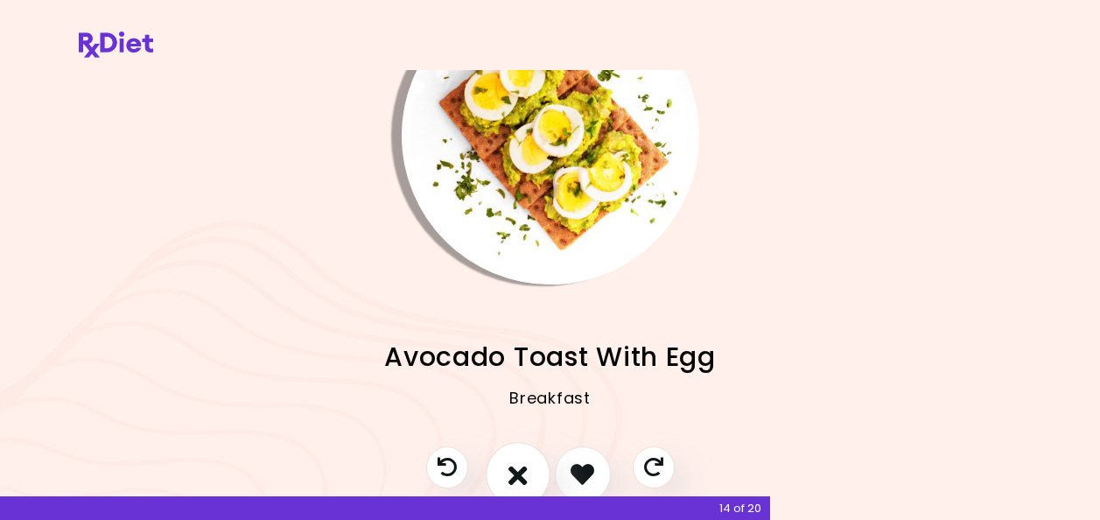
click at [532, 467] on button "I don't like this recipe" at bounding box center [518, 474] width 65 height 65
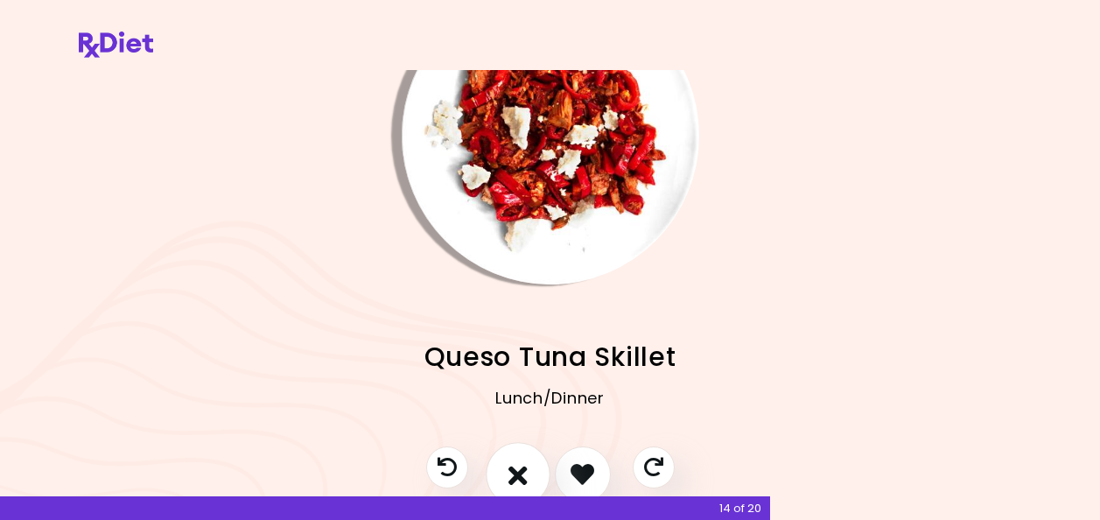
click at [532, 467] on button "I don't like this recipe" at bounding box center [518, 474] width 65 height 65
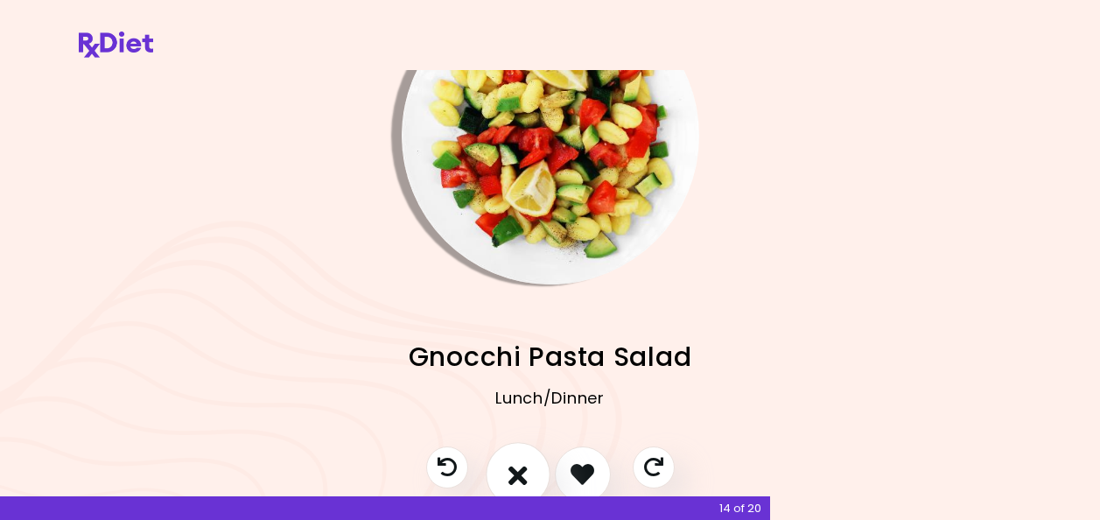
click at [532, 467] on button "I don't like this recipe" at bounding box center [518, 474] width 65 height 65
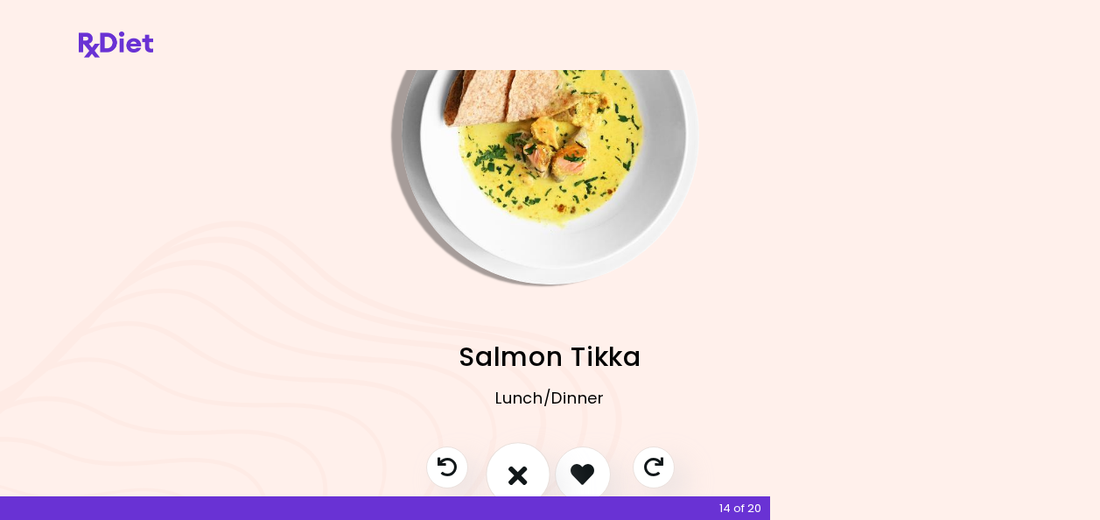
click at [532, 467] on button "I don't like this recipe" at bounding box center [518, 474] width 65 height 65
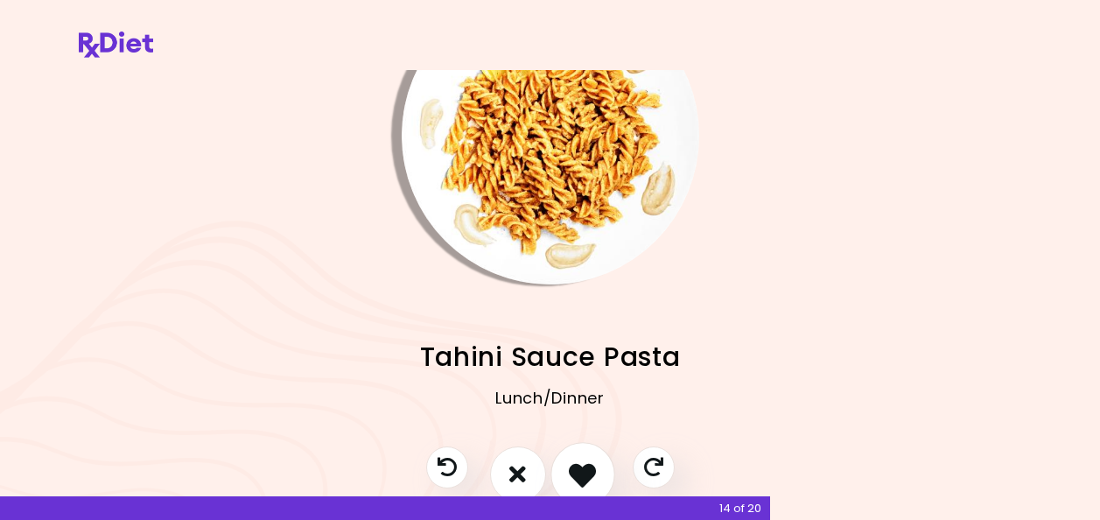
click at [581, 463] on icon "I like this recipe" at bounding box center [582, 473] width 27 height 27
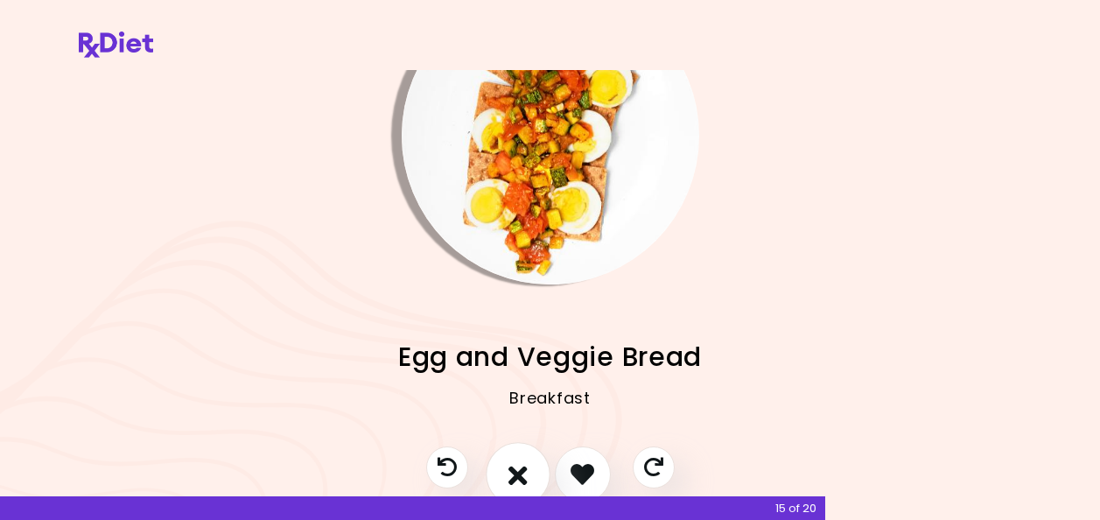
click at [536, 469] on button "I don't like this recipe" at bounding box center [518, 474] width 65 height 65
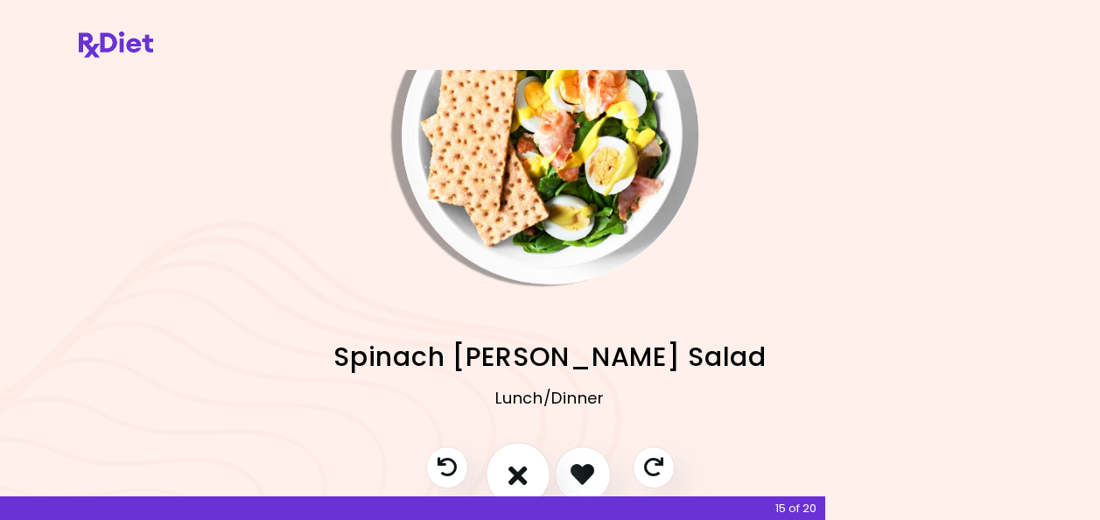
click at [536, 469] on button "I don't like this recipe" at bounding box center [518, 474] width 65 height 65
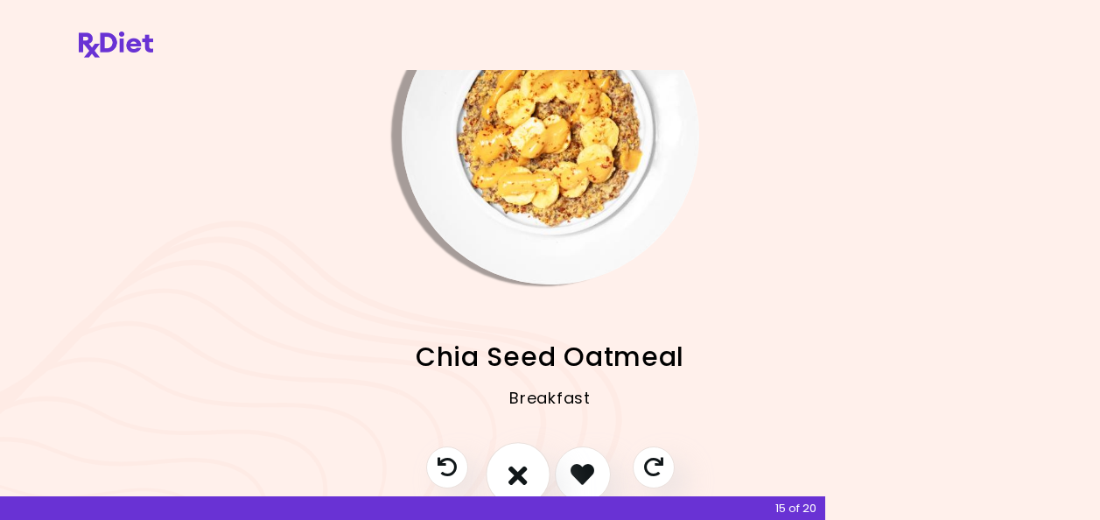
click at [536, 469] on button "I don't like this recipe" at bounding box center [518, 474] width 65 height 65
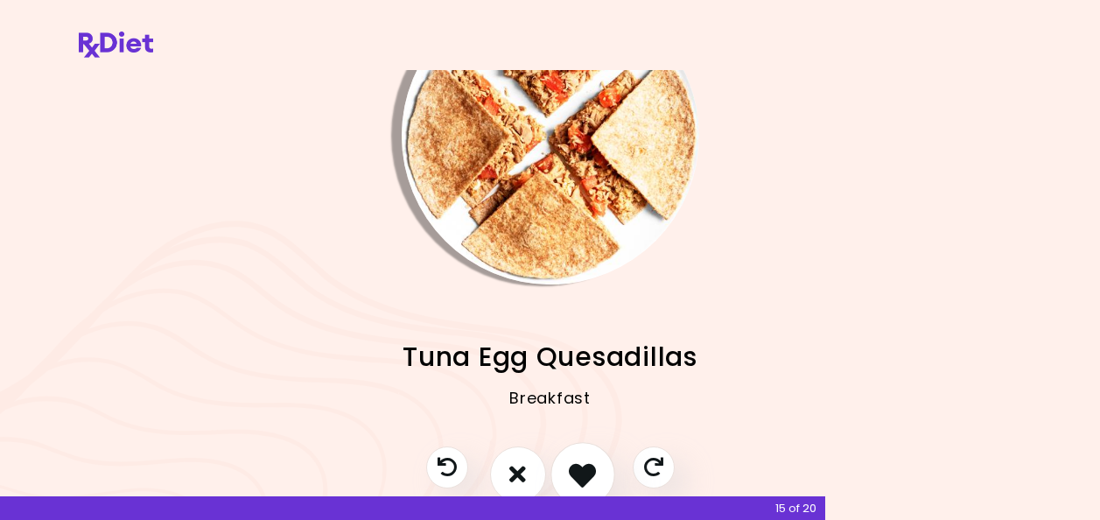
click at [580, 465] on icon "I like this recipe" at bounding box center [582, 473] width 27 height 27
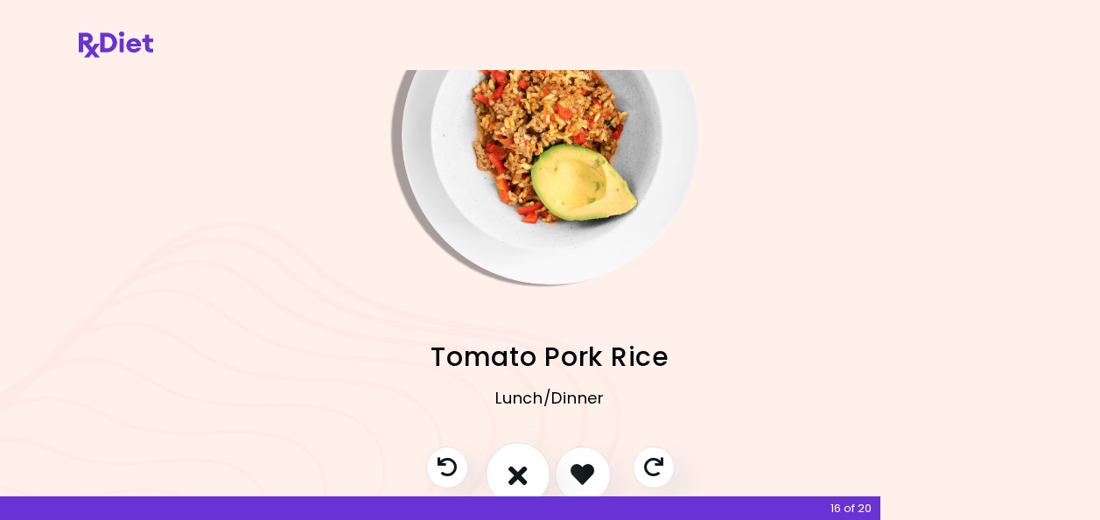
click at [527, 472] on button "I don't like this recipe" at bounding box center [518, 474] width 65 height 65
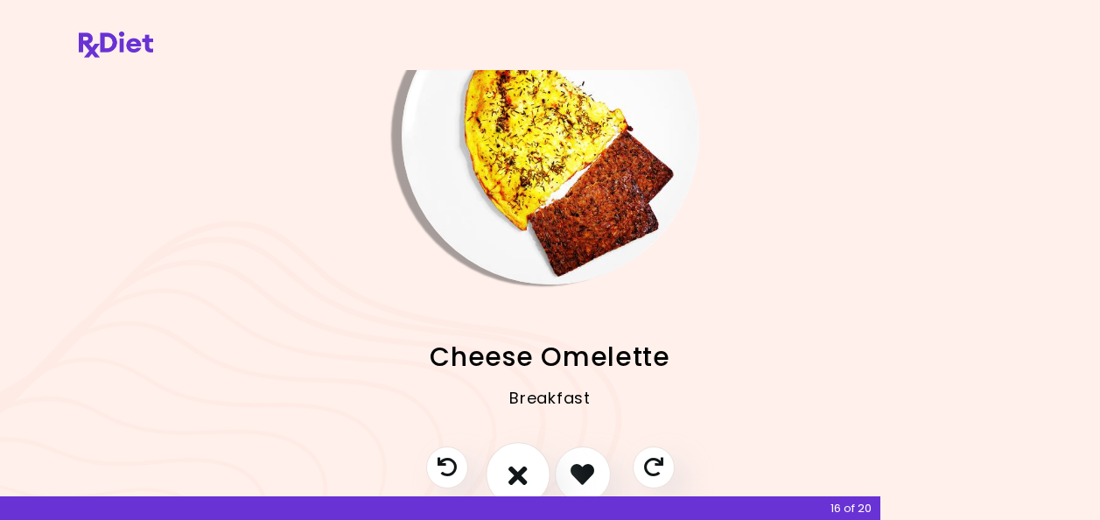
click at [527, 472] on button "I don't like this recipe" at bounding box center [518, 474] width 65 height 65
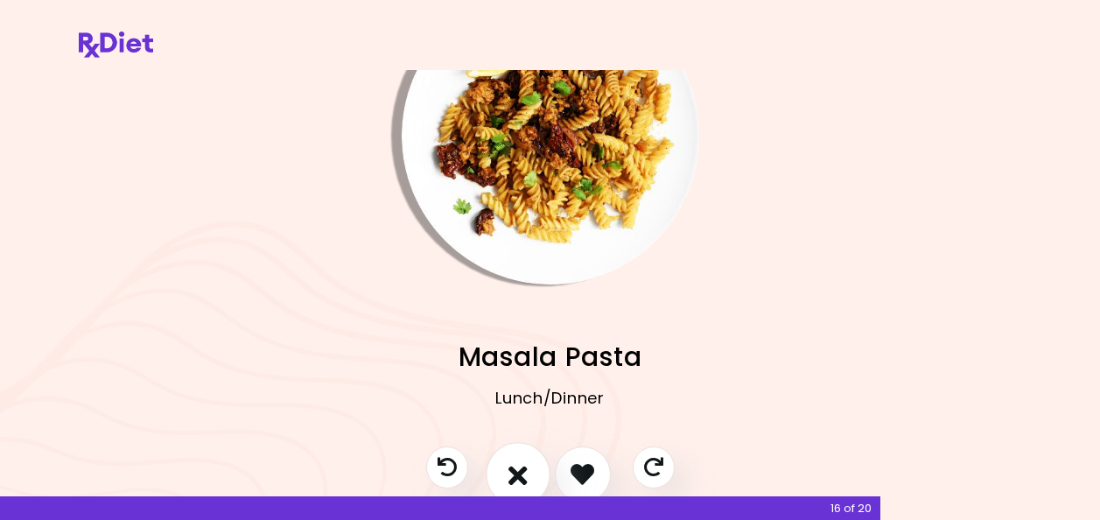
click at [527, 472] on button "I don't like this recipe" at bounding box center [518, 474] width 65 height 65
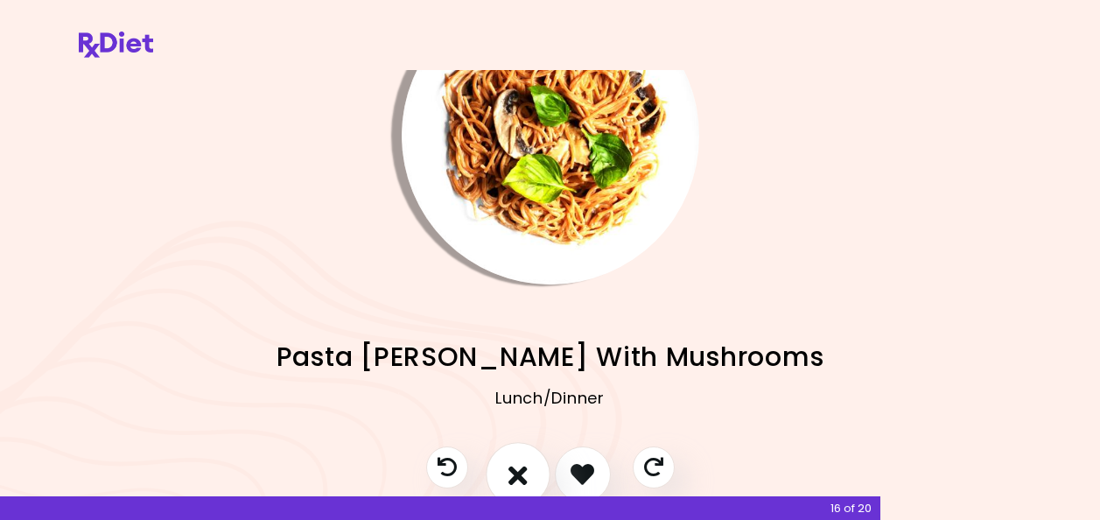
click at [527, 472] on button "I don't like this recipe" at bounding box center [518, 474] width 65 height 65
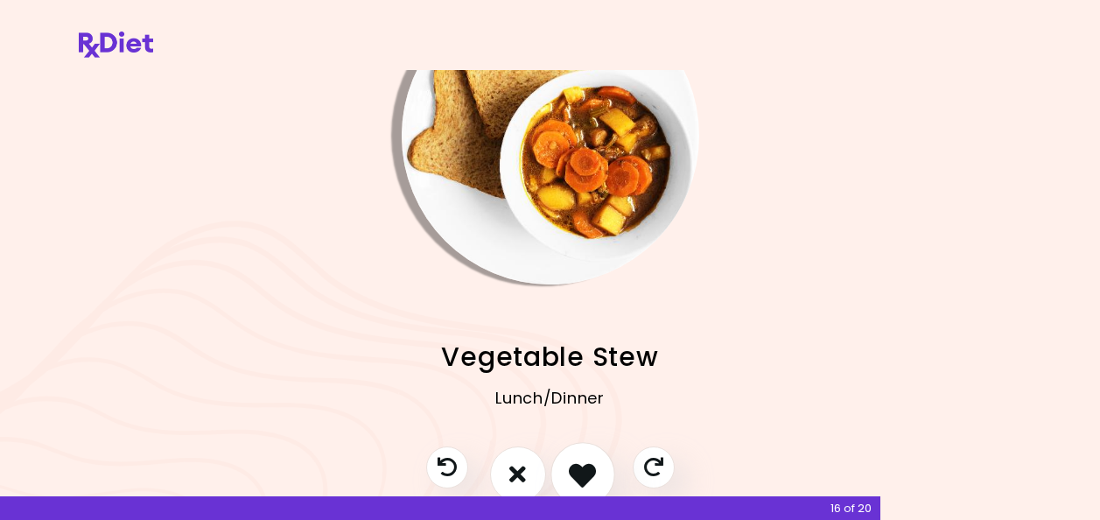
click at [577, 467] on icon "I like this recipe" at bounding box center [582, 473] width 27 height 27
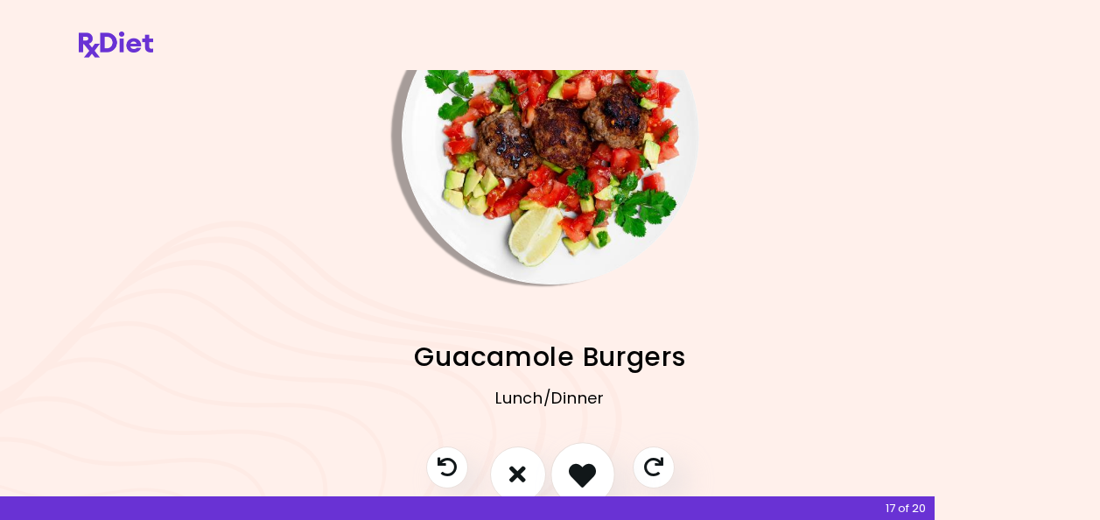
click at [575, 470] on icon "I like this recipe" at bounding box center [582, 473] width 27 height 27
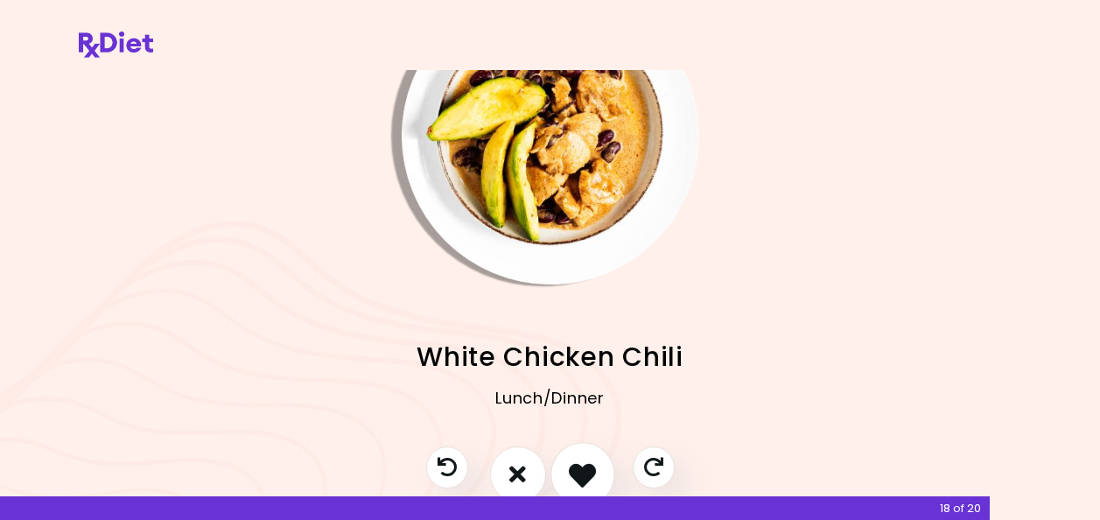
click at [575, 470] on icon "I like this recipe" at bounding box center [582, 473] width 27 height 27
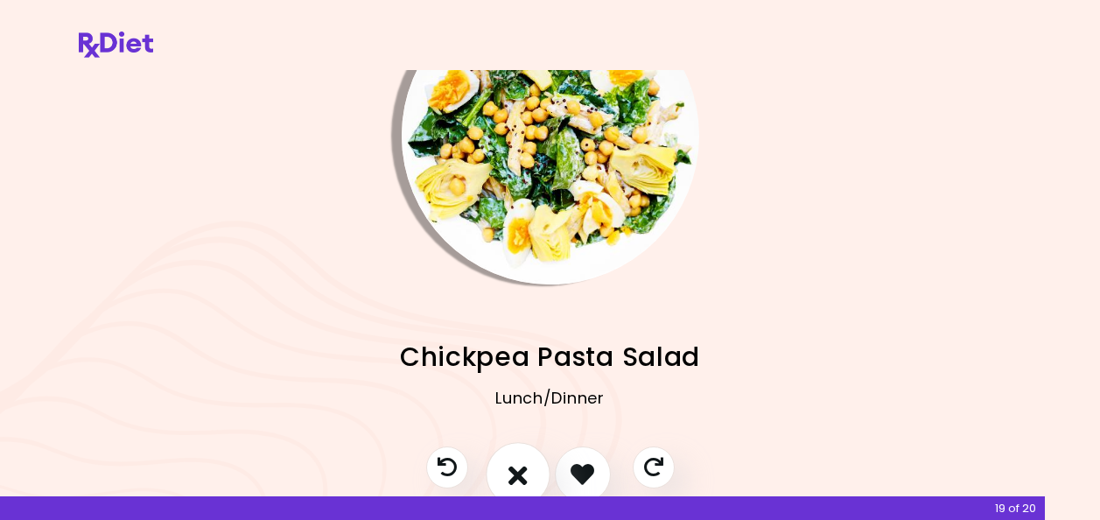
click at [509, 470] on icon "I don't like this recipe" at bounding box center [518, 473] width 19 height 27
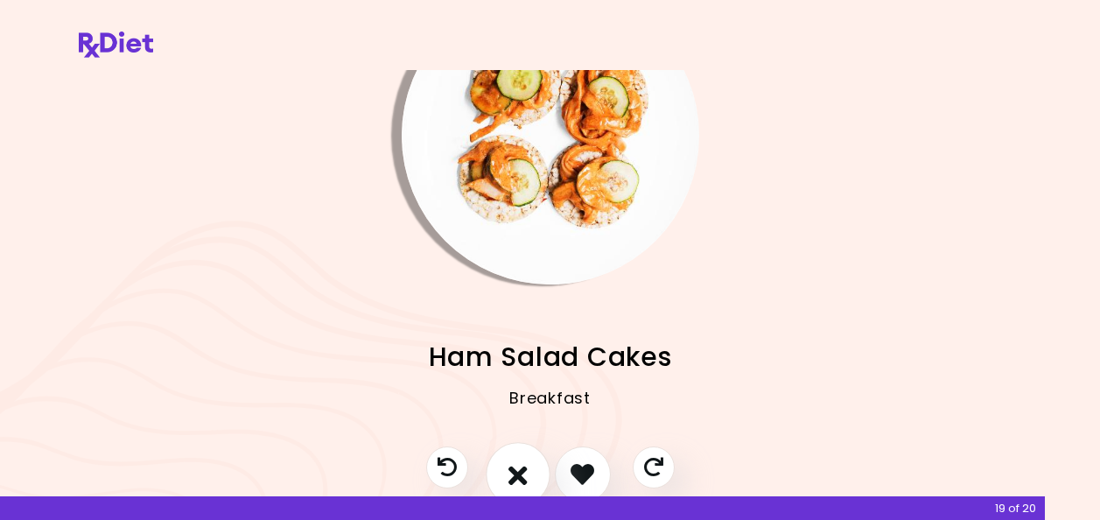
click at [509, 470] on icon "I don't like this recipe" at bounding box center [518, 473] width 19 height 27
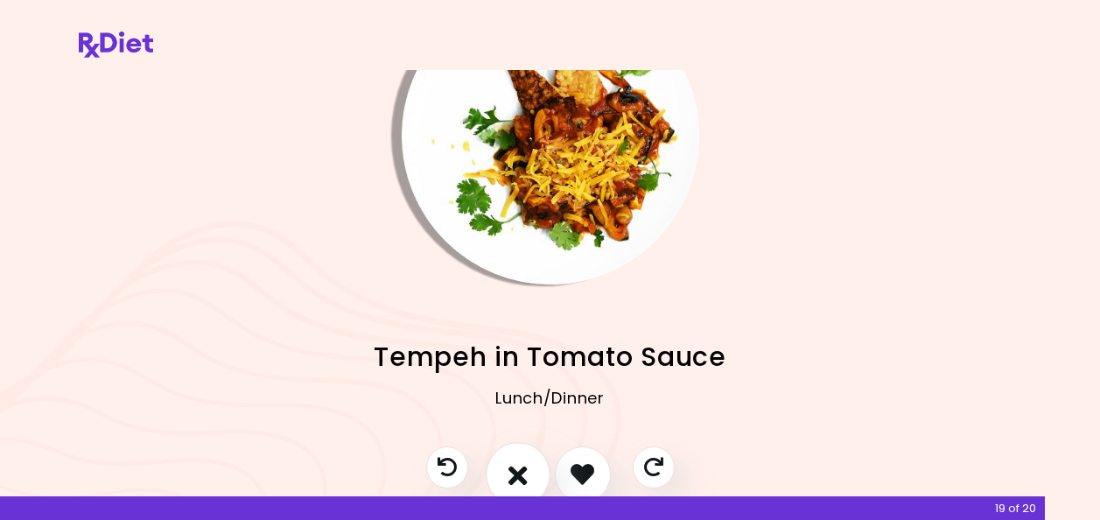
click at [509, 470] on icon "I don't like this recipe" at bounding box center [518, 473] width 19 height 27
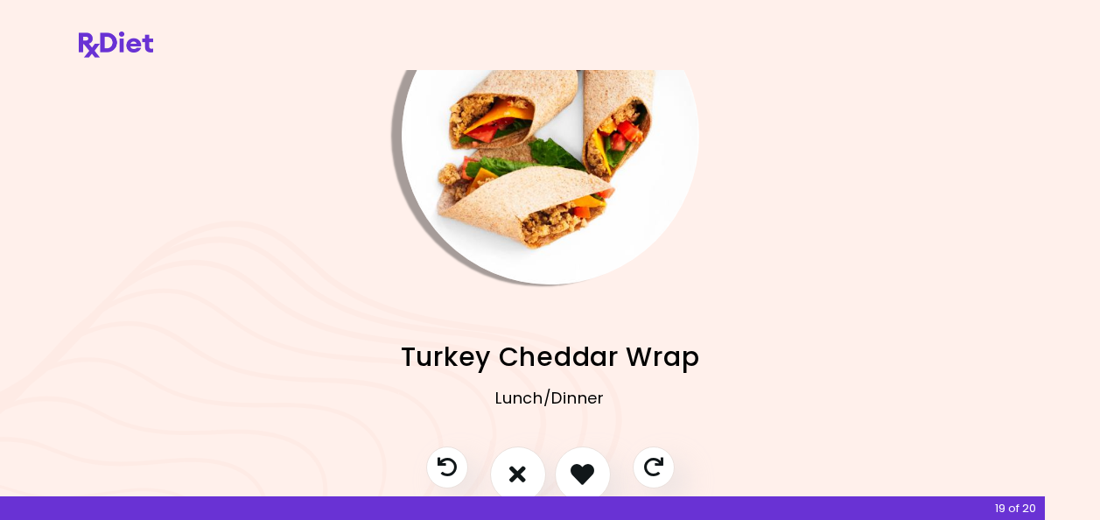
click at [594, 472] on icon "I like this recipe" at bounding box center [583, 474] width 24 height 24
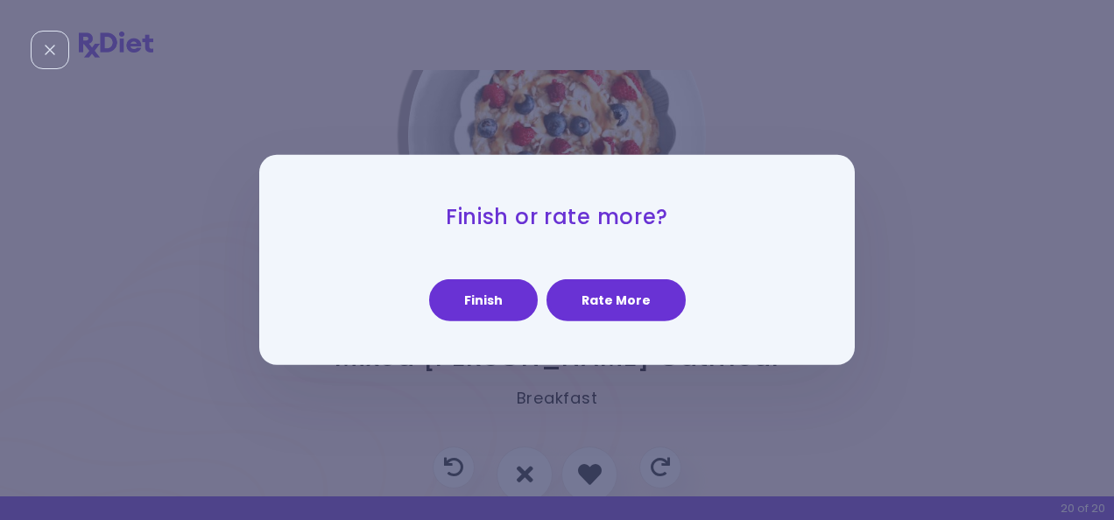
click at [484, 294] on button "Finish" at bounding box center [483, 300] width 109 height 42
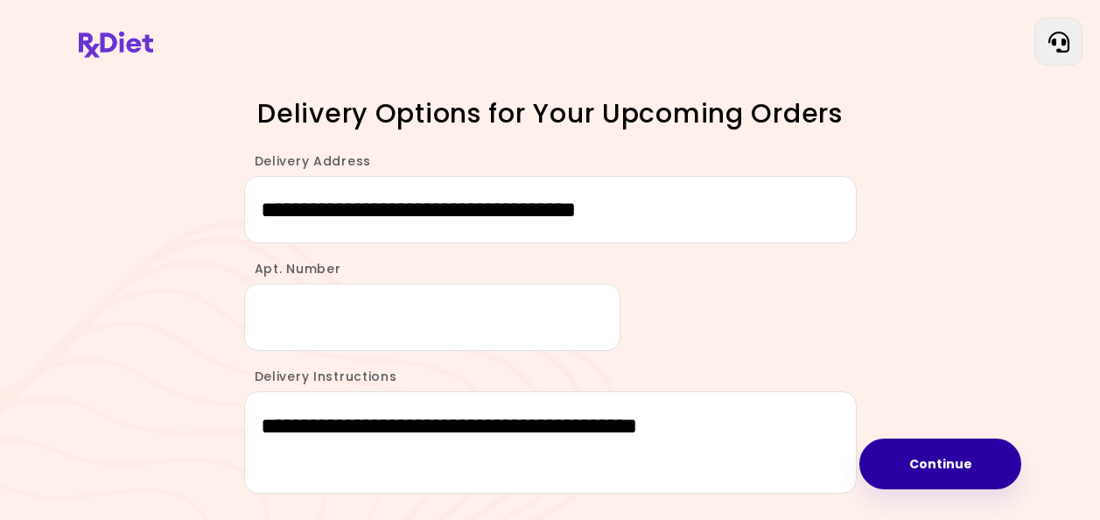
click at [931, 466] on button "Continue" at bounding box center [941, 464] width 162 height 51
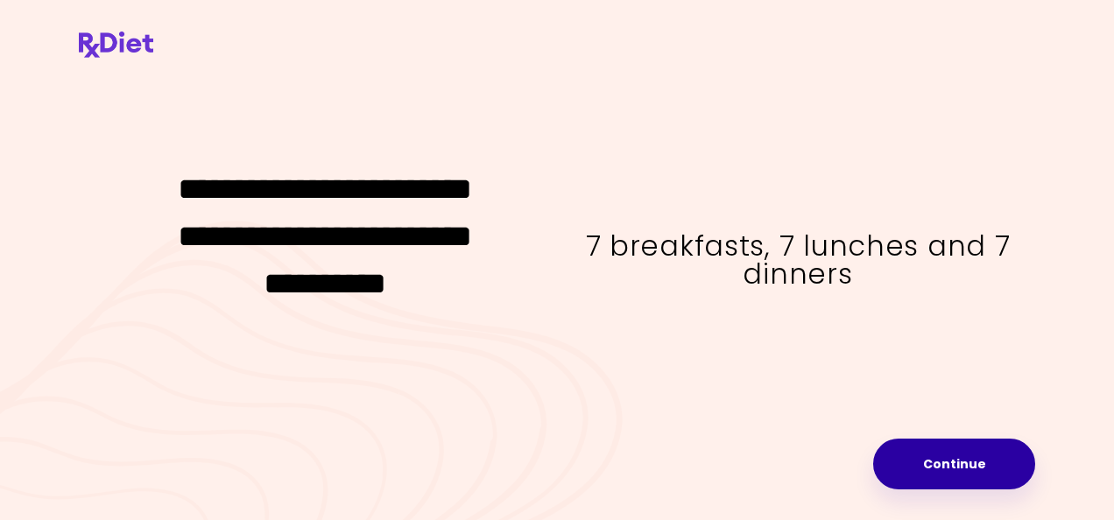
click at [918, 453] on button "Continue" at bounding box center [954, 464] width 162 height 51
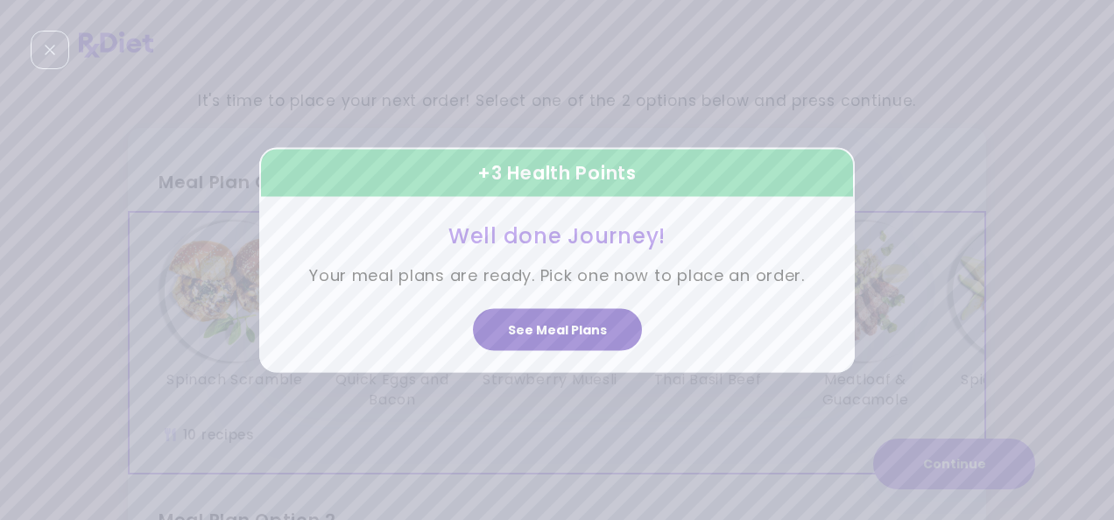
click at [576, 327] on button "See Meal Plans" at bounding box center [557, 329] width 169 height 42
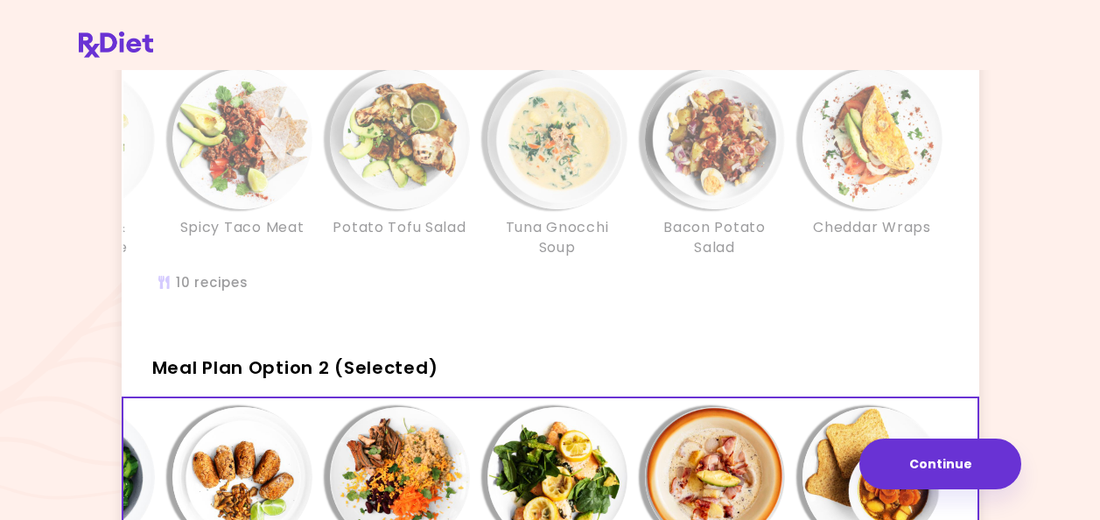
scroll to position [88, 0]
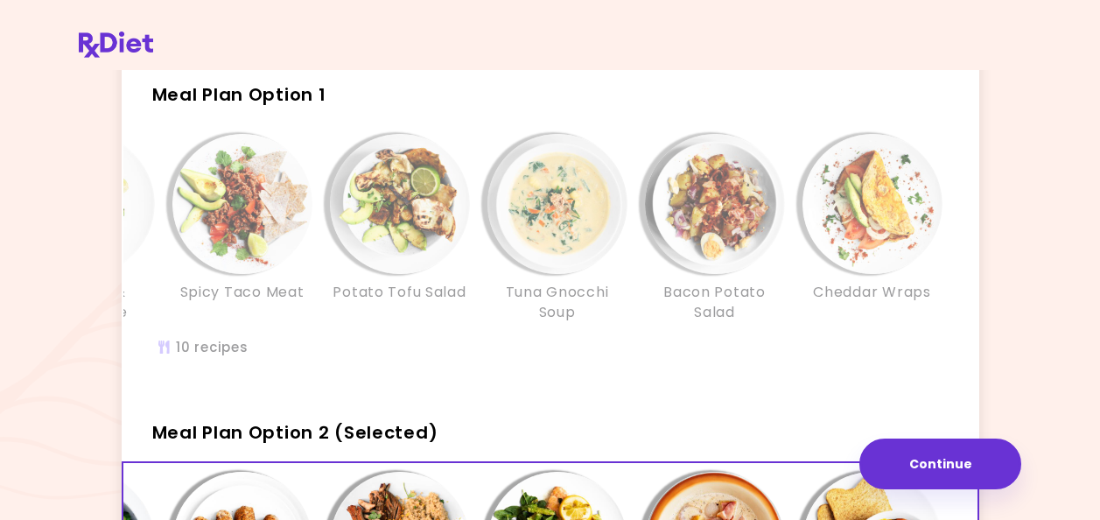
click at [819, 288] on h3 "Cheddar Wraps" at bounding box center [871, 292] width 117 height 19
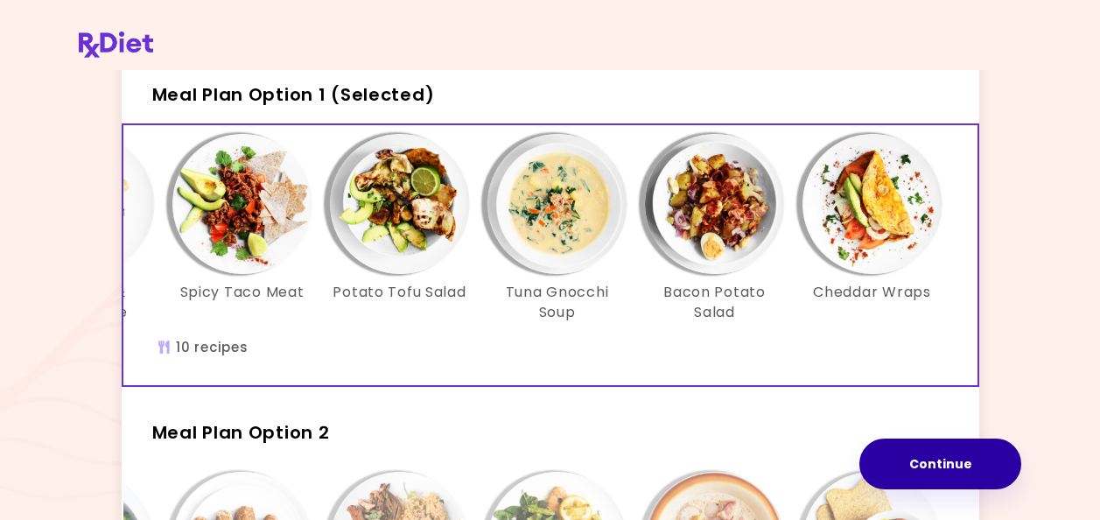
click at [898, 451] on button "Continue" at bounding box center [941, 464] width 162 height 51
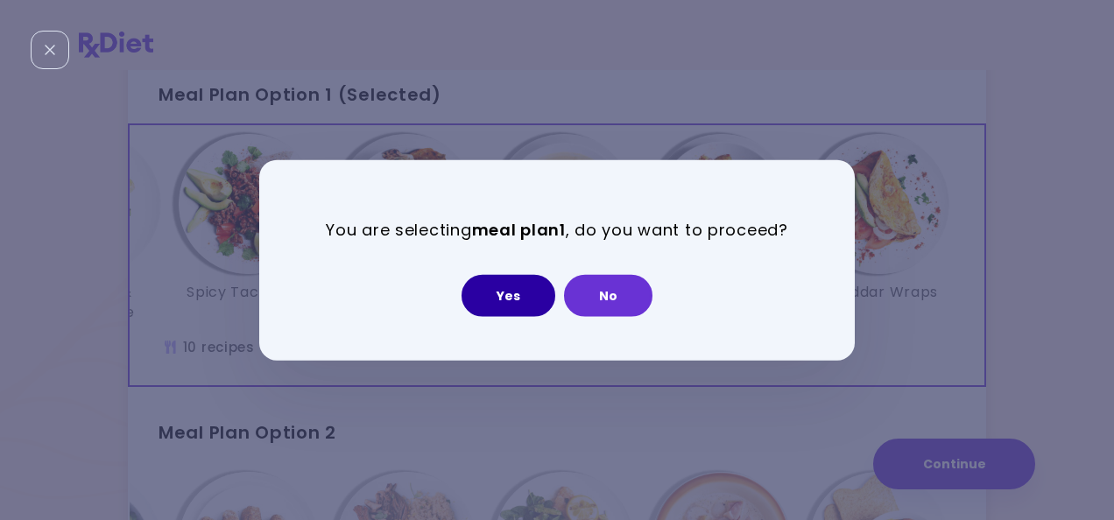
click at [517, 299] on button "Yes" at bounding box center [508, 295] width 94 height 42
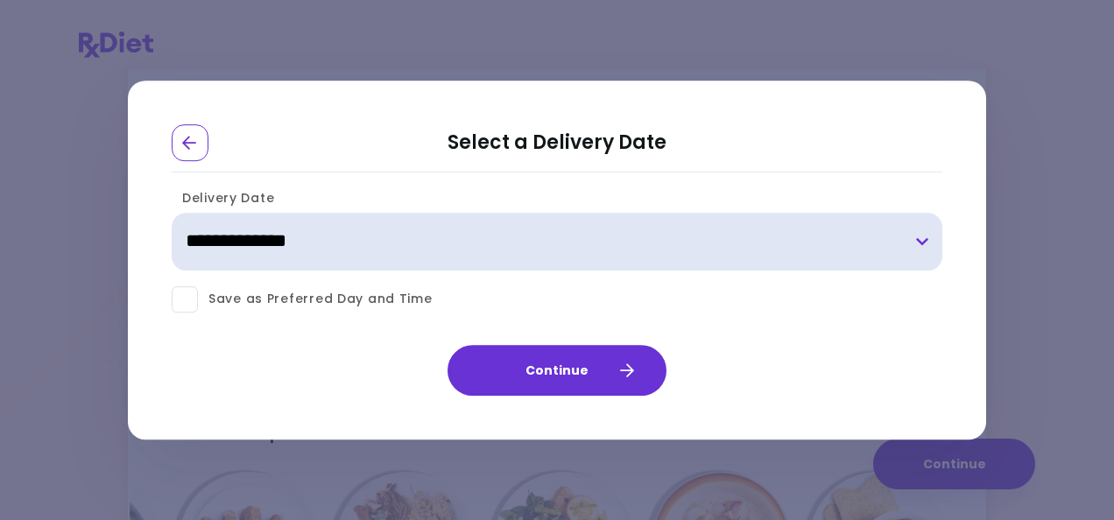
click at [511, 269] on select "**********" at bounding box center [557, 242] width 770 height 58
select select "**********"
click at [172, 213] on select "**********" at bounding box center [557, 242] width 770 height 58
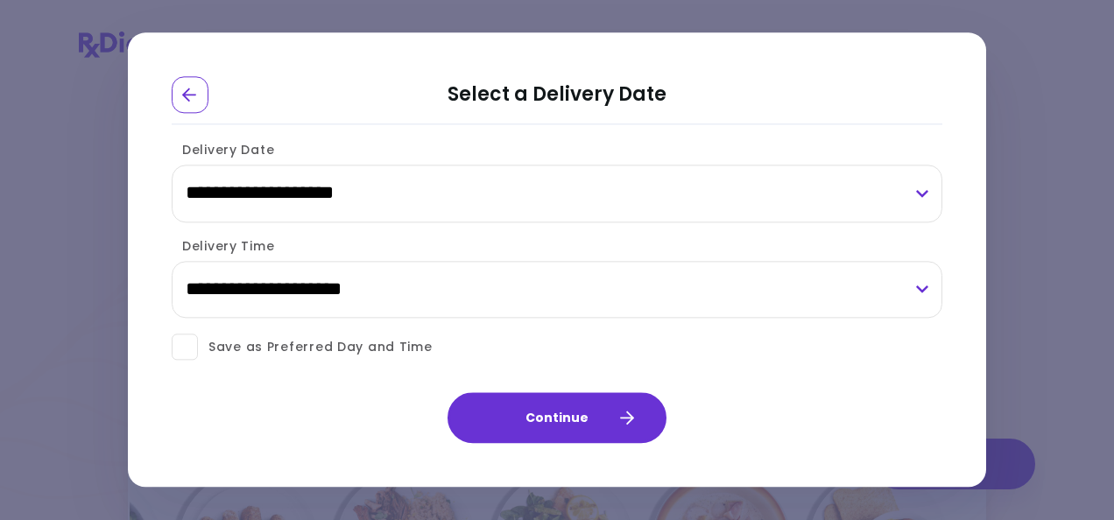
click at [369, 345] on span "Save as Preferred Day and Time" at bounding box center [315, 347] width 235 height 22
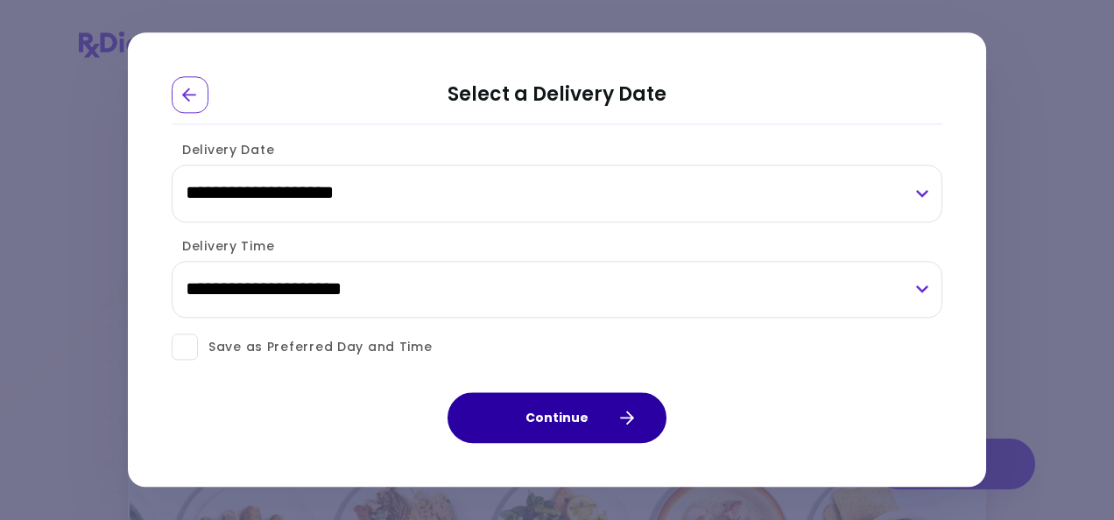
click at [565, 413] on button "Continue" at bounding box center [556, 418] width 219 height 51
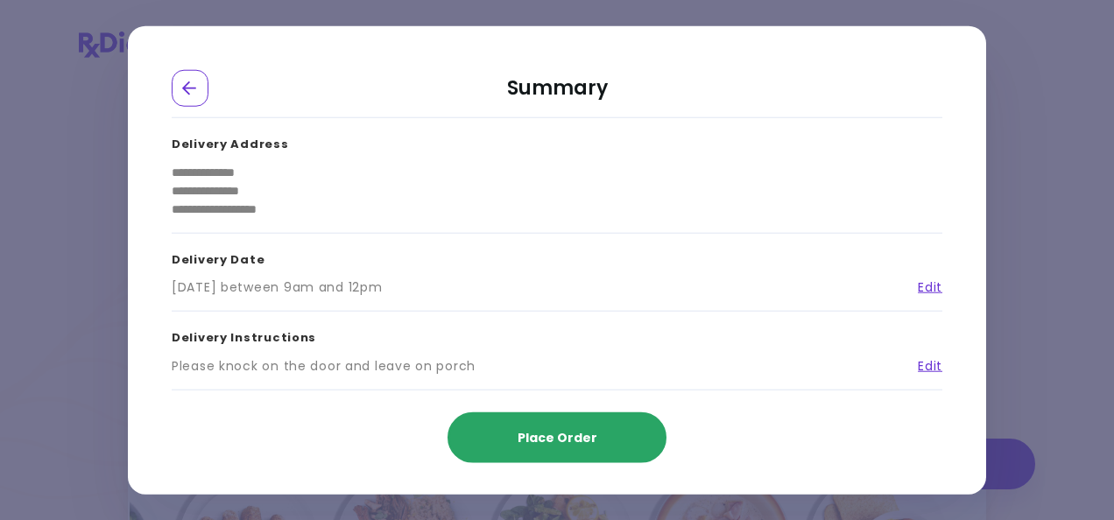
click at [554, 439] on span "Place Order" at bounding box center [557, 437] width 80 height 18
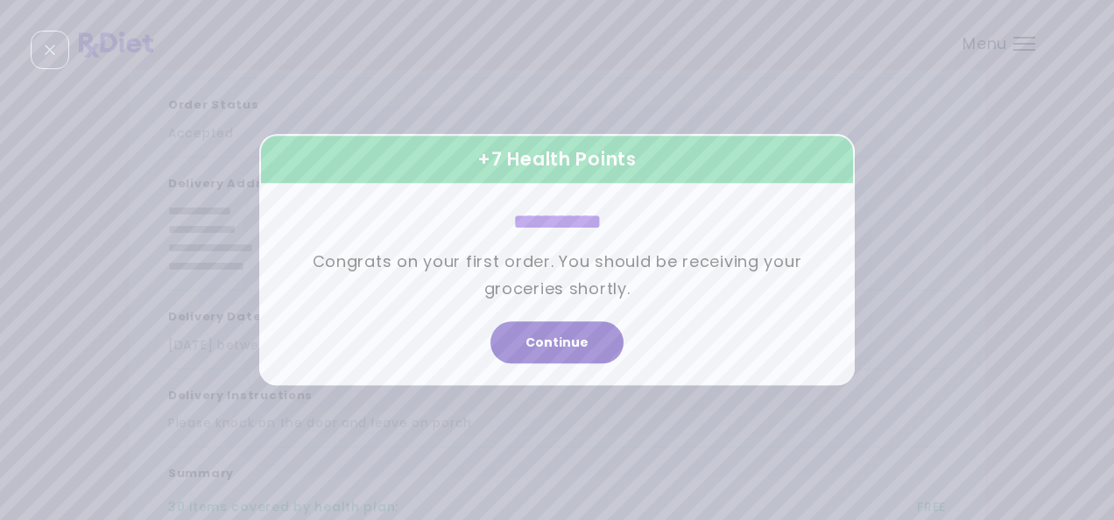
click at [552, 348] on button "Continue" at bounding box center [556, 343] width 133 height 42
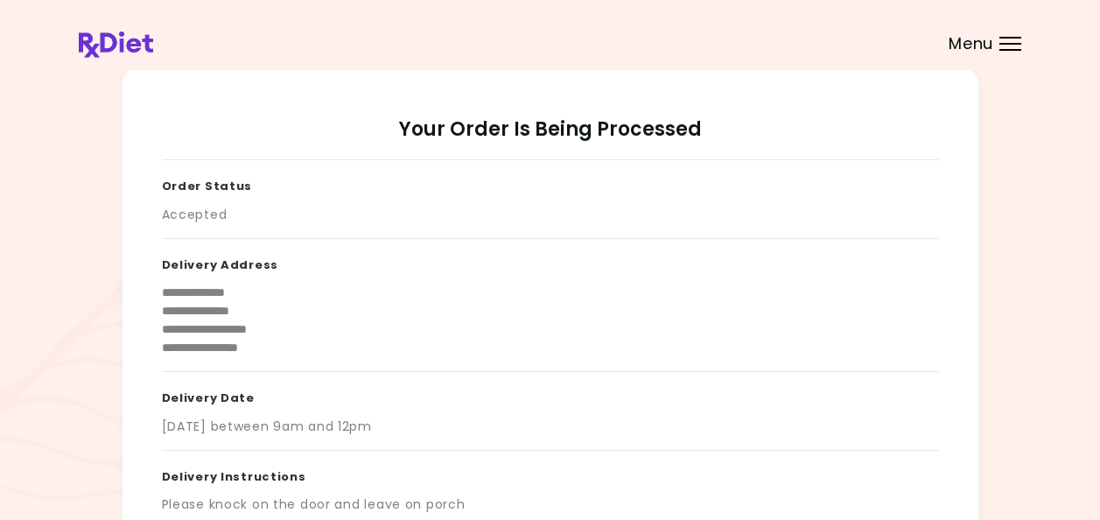
scroll to position [0, 0]
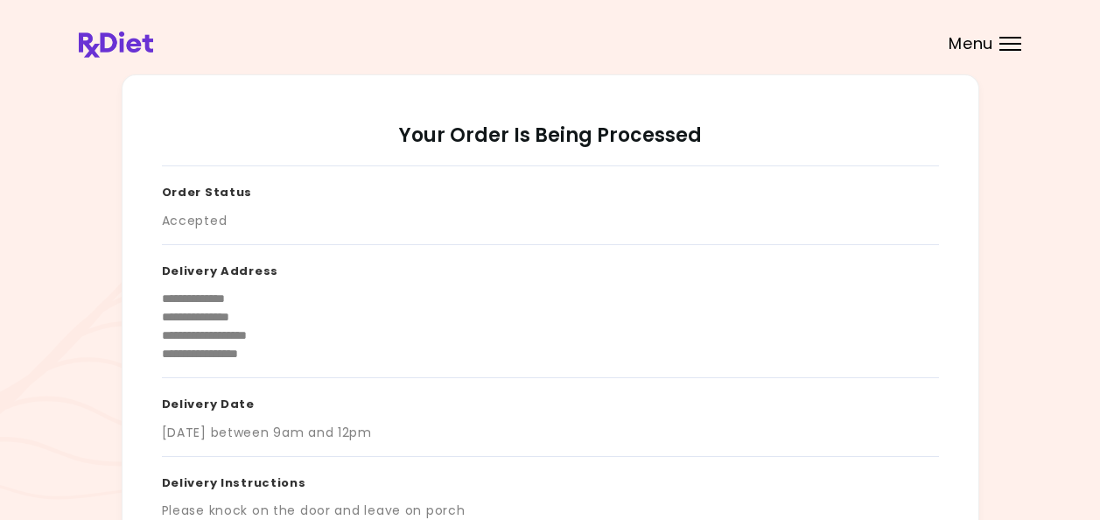
click at [1004, 41] on div "Menu" at bounding box center [1011, 44] width 22 height 14
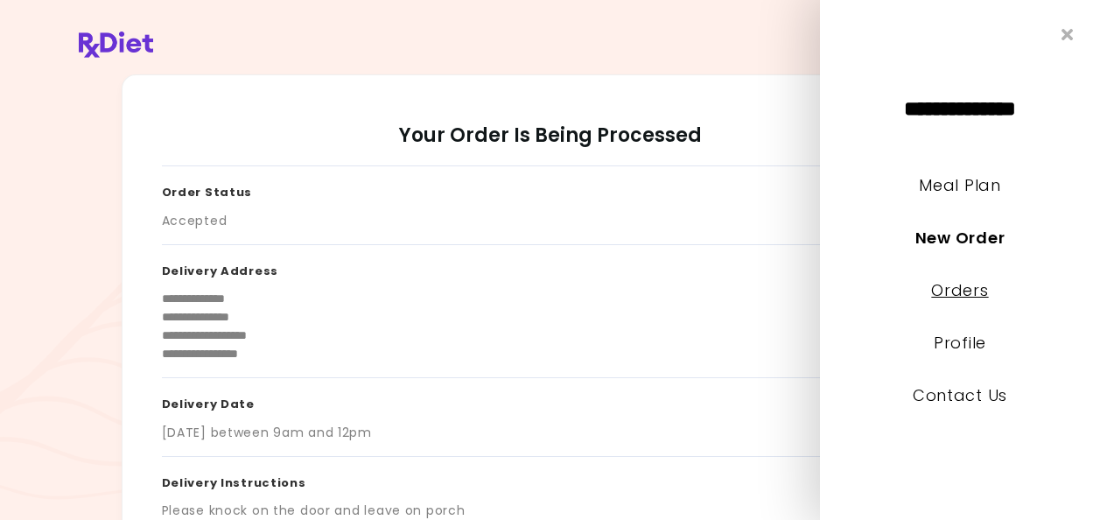
click at [959, 284] on link "Orders" at bounding box center [959, 290] width 57 height 22
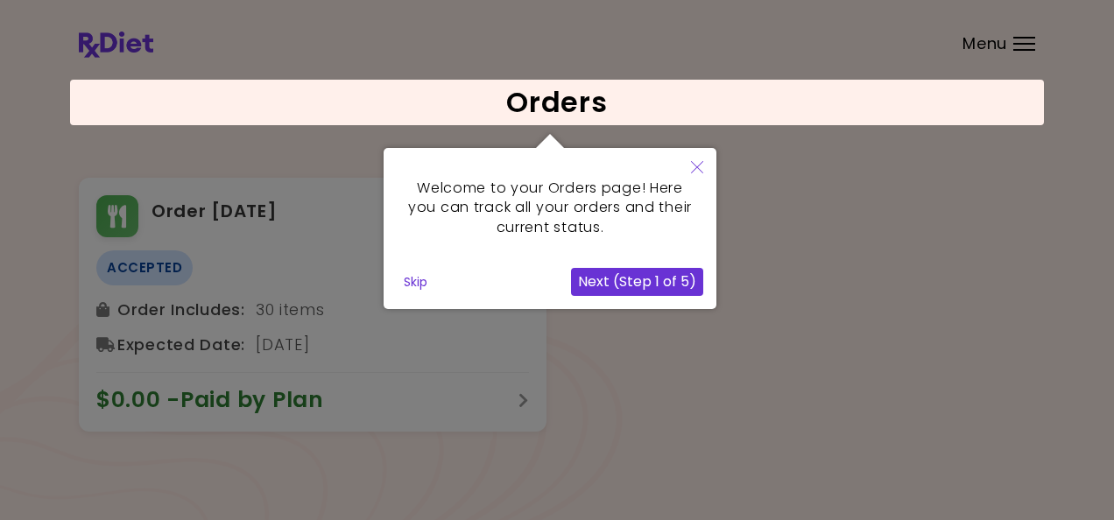
click at [598, 282] on button "Next (Step 1 of 5)" at bounding box center [637, 282] width 132 height 28
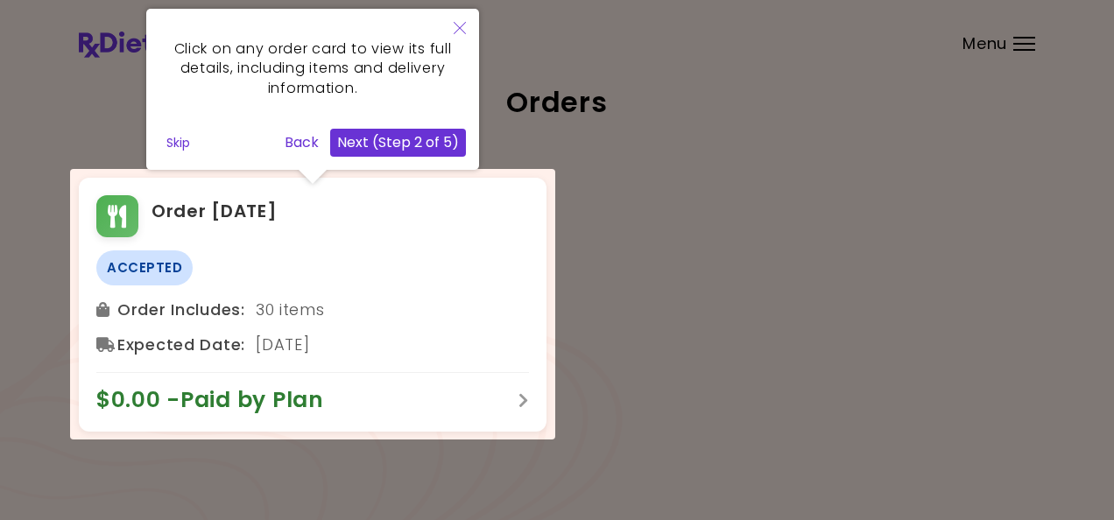
click at [431, 145] on button "Next (Step 2 of 5)" at bounding box center [398, 143] width 136 height 28
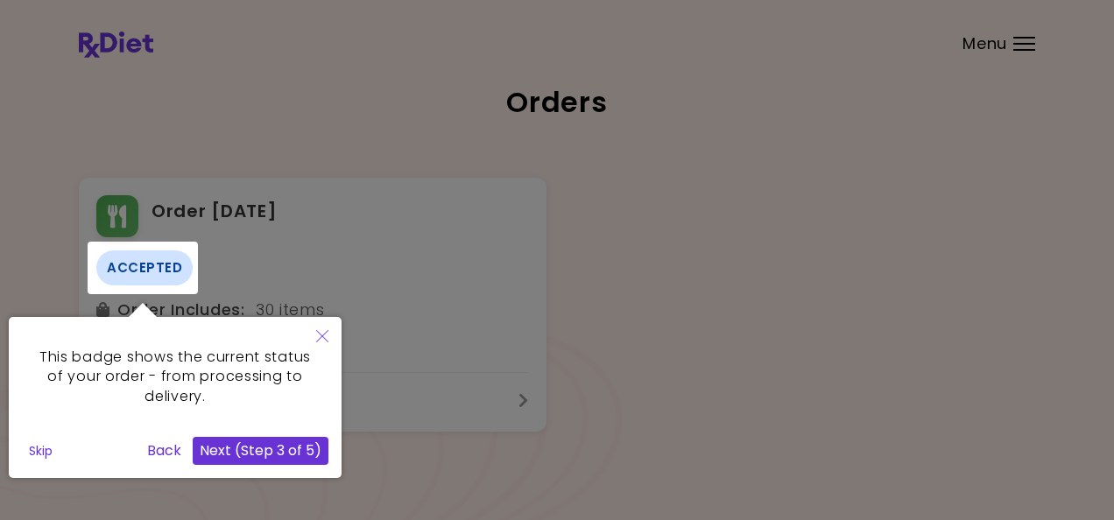
click at [278, 450] on button "Next (Step 3 of 5)" at bounding box center [261, 451] width 136 height 28
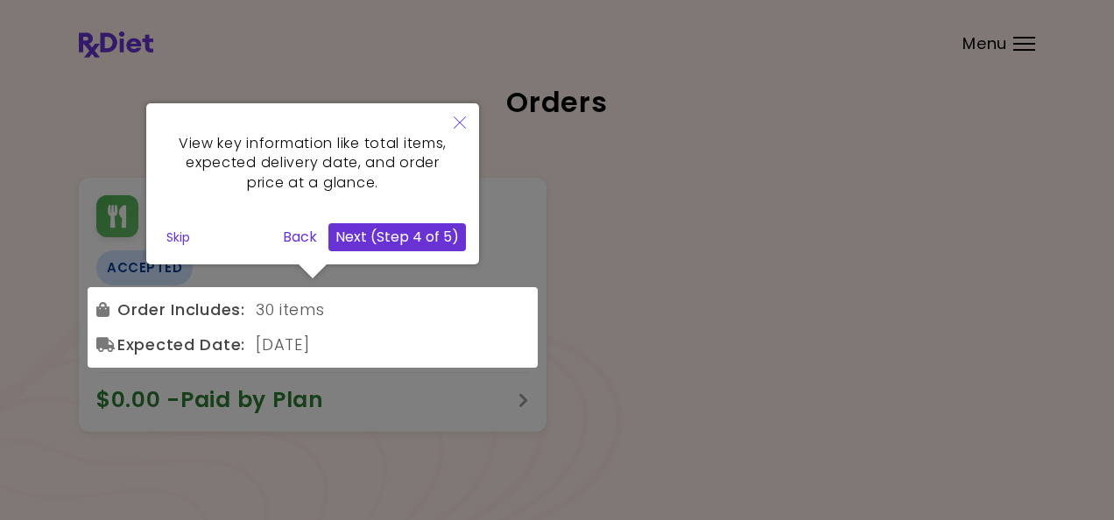
click at [361, 234] on button "Next (Step 4 of 5)" at bounding box center [396, 237] width 137 height 28
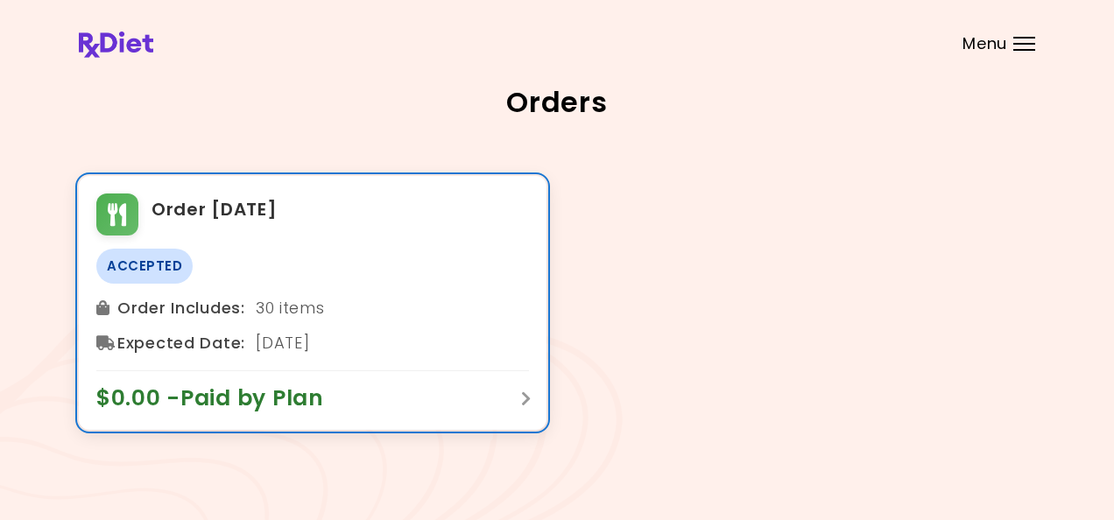
click at [421, 404] on div "$0.00 - Paid by Plan" at bounding box center [312, 391] width 432 height 42
click at [246, 236] on div "Order [DATE] Accepted Order Includes : 30 items Expected Date : [DATE] $0.00 - …" at bounding box center [312, 302] width 467 height 253
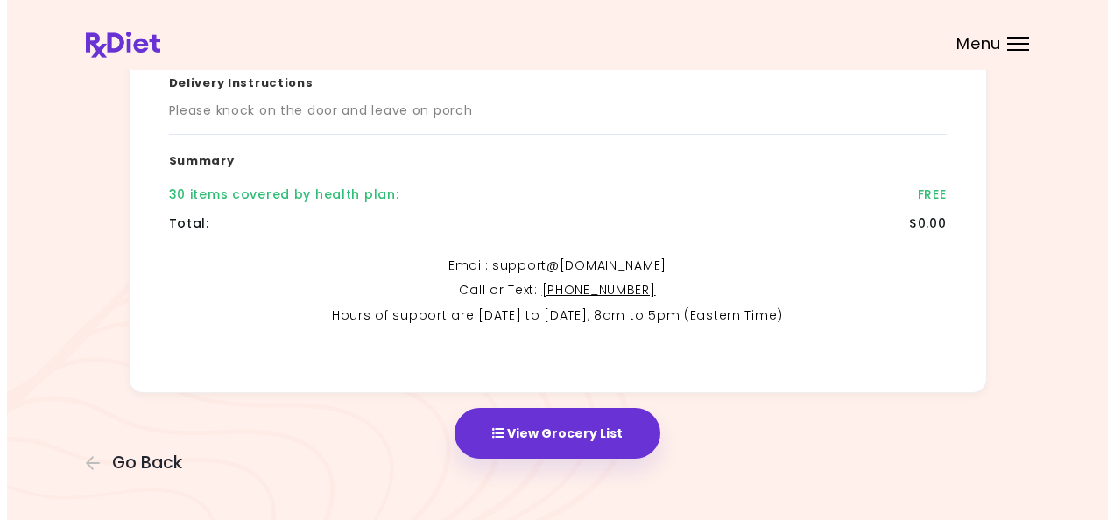
scroll to position [413, 0]
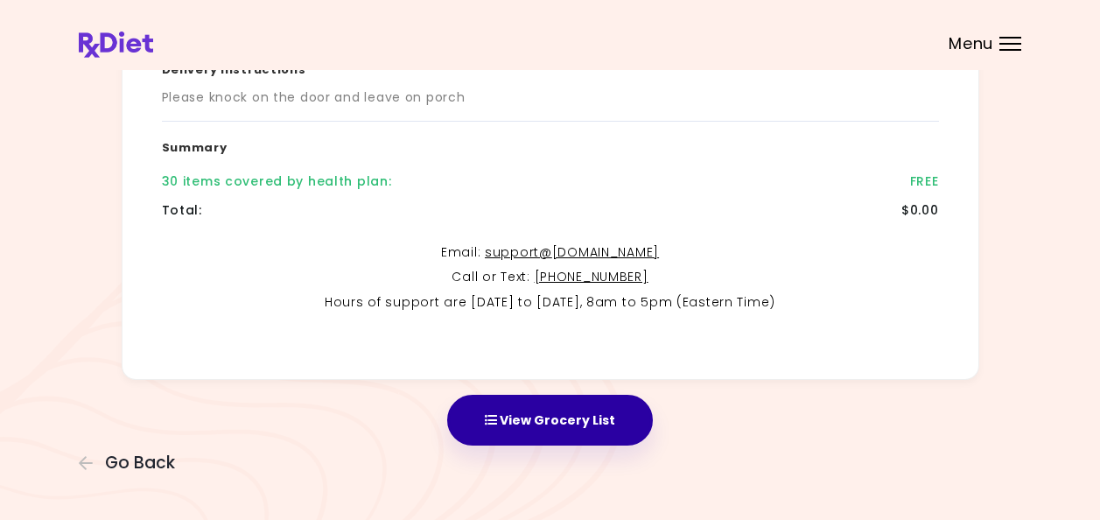
click at [481, 418] on button "View Grocery List" at bounding box center [550, 420] width 206 height 51
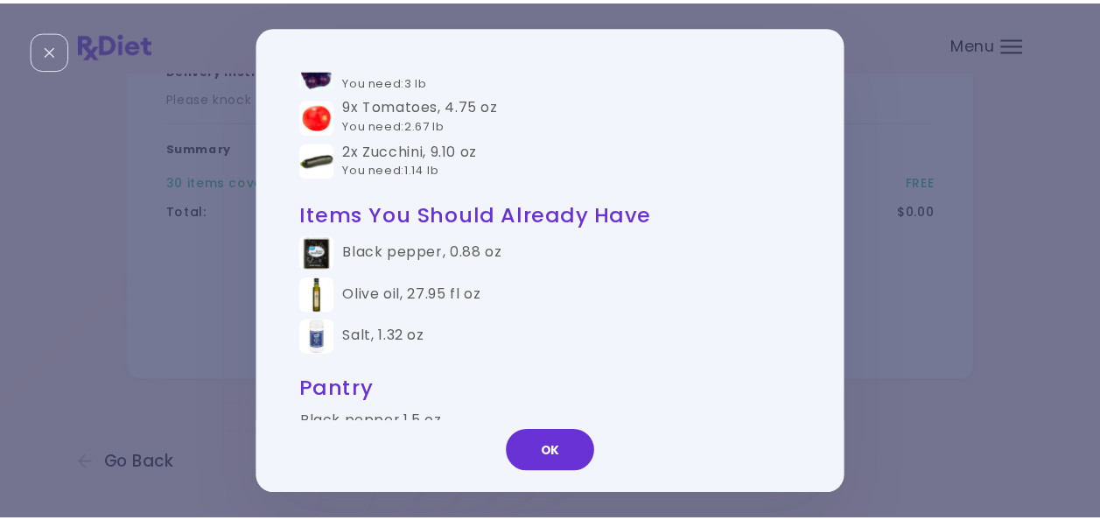
scroll to position [1751, 0]
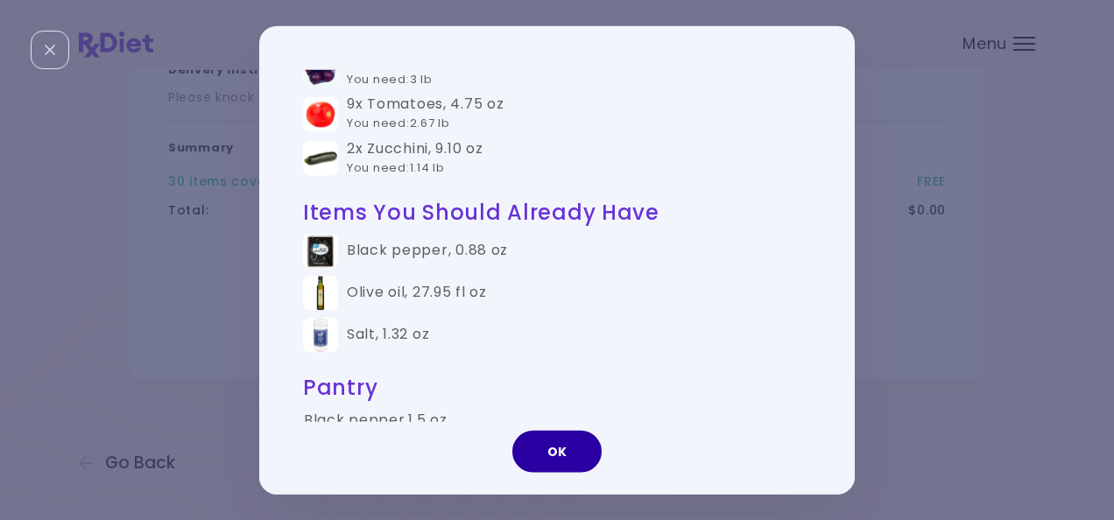
click at [578, 452] on button "OK" at bounding box center [556, 451] width 89 height 42
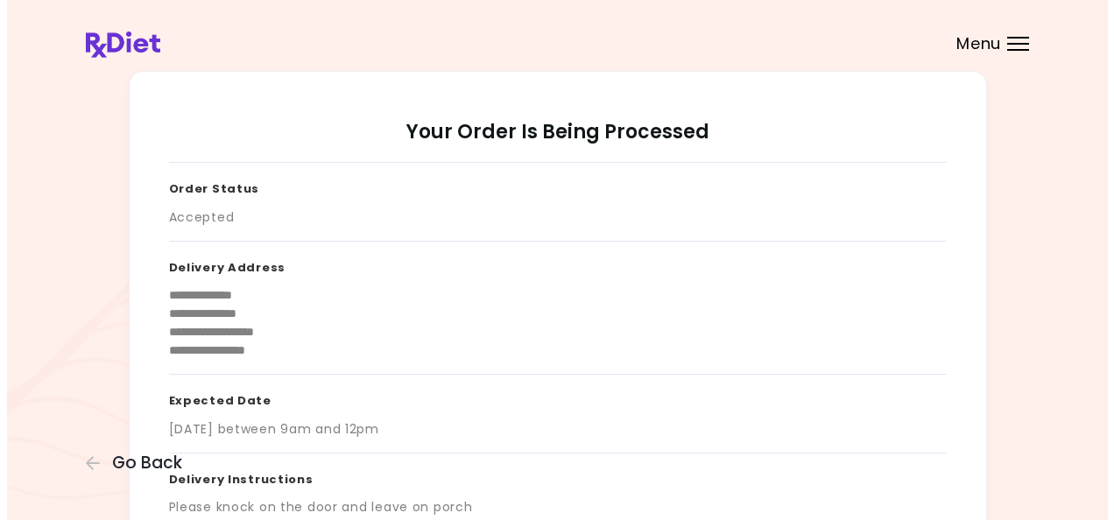
scroll to position [0, 0]
